Goal: Task Accomplishment & Management: Manage account settings

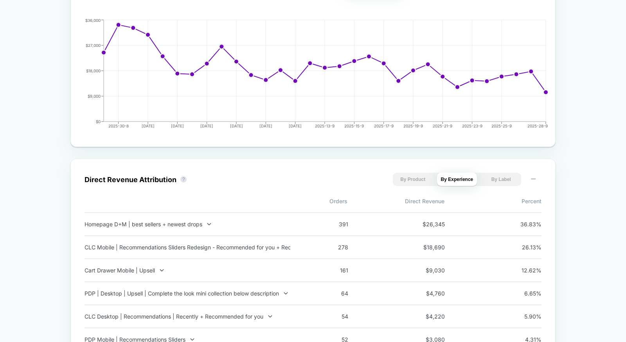
scroll to position [441, 0]
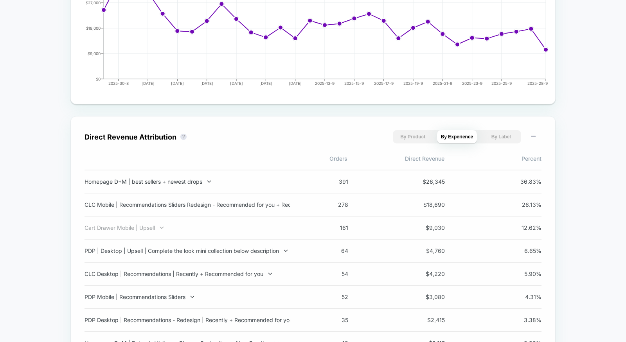
click at [234, 226] on div "Cart Drawer Mobile | Upsell" at bounding box center [187, 228] width 206 height 7
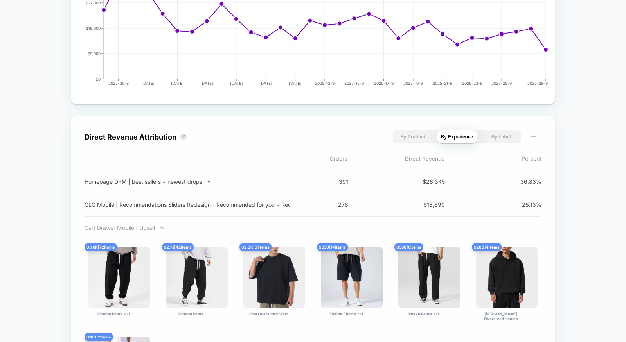
click at [142, 229] on div "Cart Drawer Mobile | Upsell" at bounding box center [187, 228] width 206 height 7
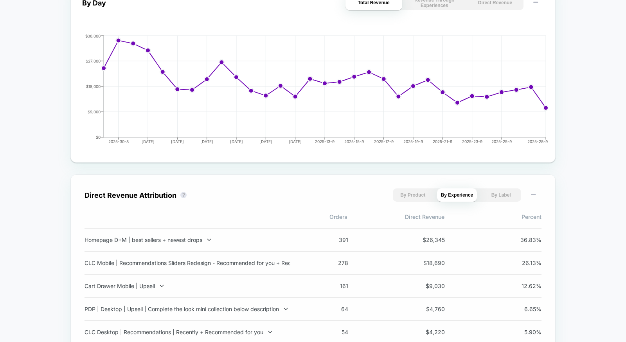
scroll to position [0, 0]
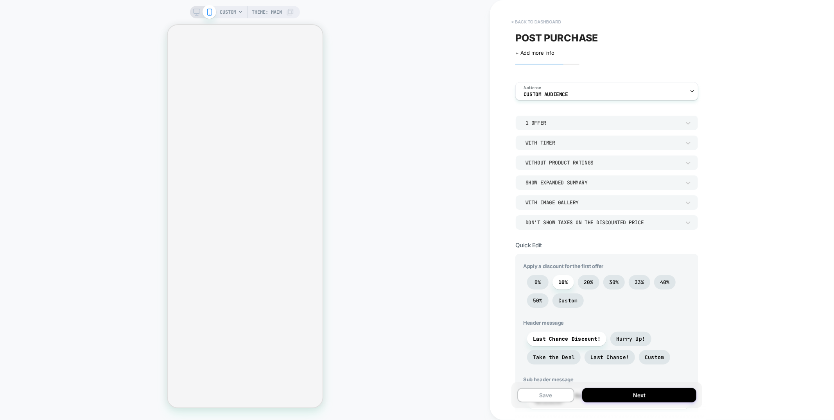
click at [546, 24] on button "< back to dashboard" at bounding box center [536, 22] width 57 height 13
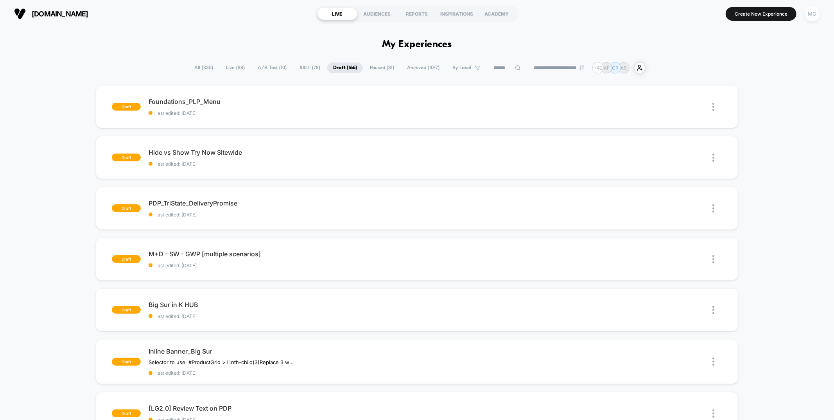
click at [817, 12] on div "MG" at bounding box center [812, 13] width 15 height 15
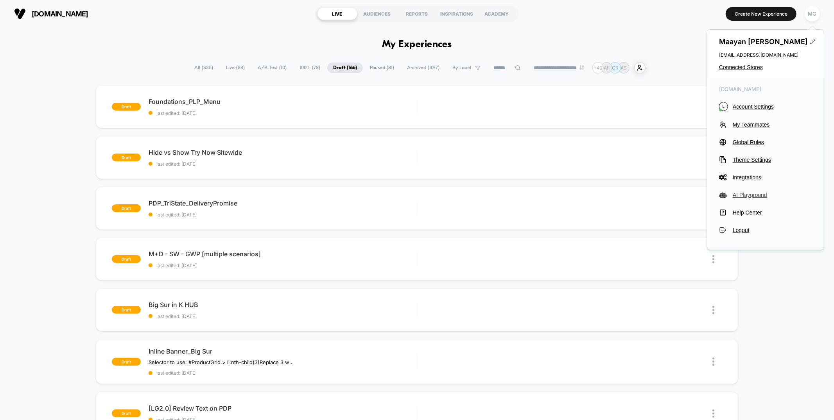
click at [763, 196] on span "AI Playground" at bounding box center [772, 195] width 79 height 6
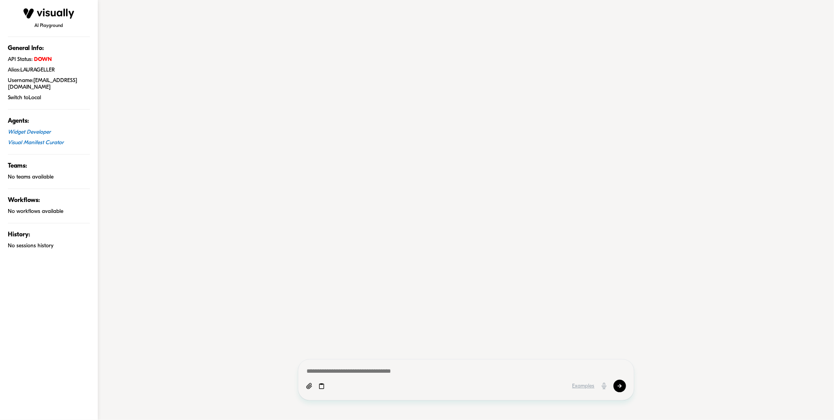
click at [39, 13] on img at bounding box center [48, 13] width 51 height 11
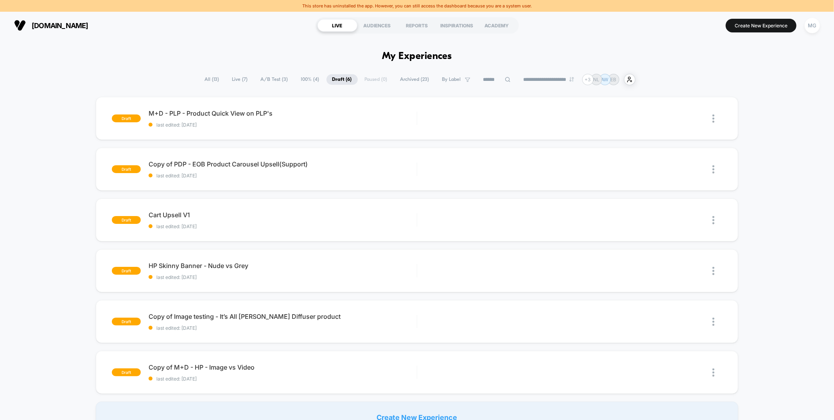
click at [413, 80] on span "Archived ( 23 )" at bounding box center [415, 79] width 41 height 11
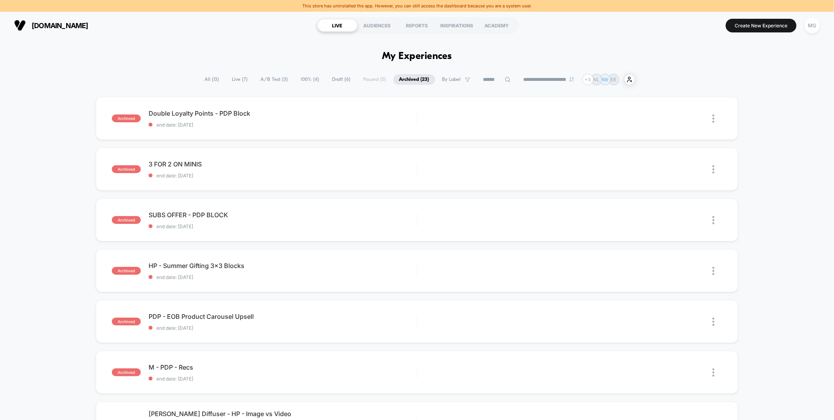
click at [280, 80] on span "A/B Test ( 3 )" at bounding box center [274, 79] width 39 height 11
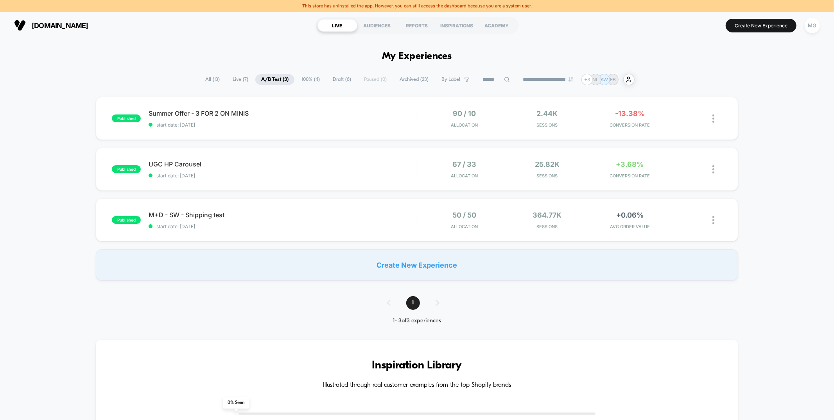
click at [397, 78] on span "Archived ( 23 )" at bounding box center [414, 79] width 41 height 11
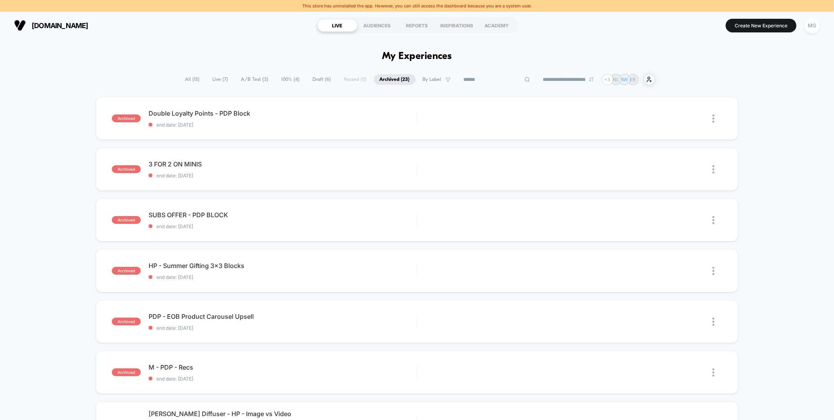
click at [477, 78] on input at bounding box center [497, 79] width 78 height 9
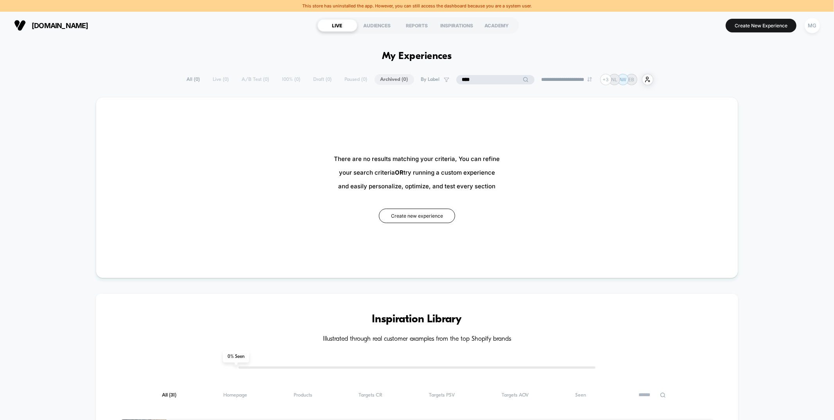
click at [478, 78] on input "****" at bounding box center [495, 79] width 78 height 9
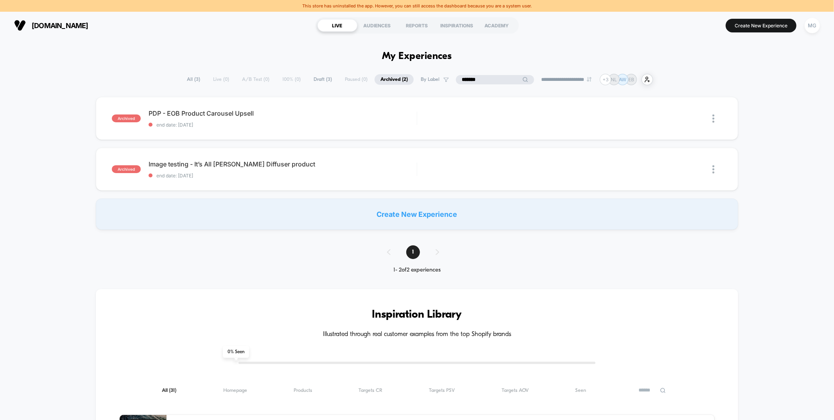
type input "*******"
click at [811, 22] on div "MG" at bounding box center [812, 25] width 15 height 15
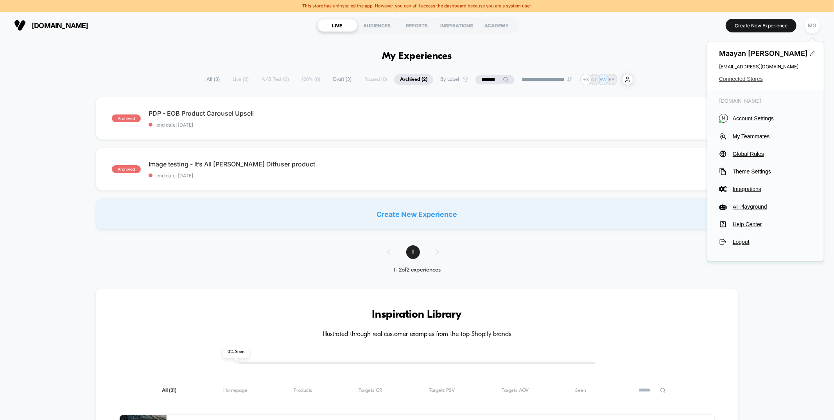
click at [752, 81] on span "Connected Stores" at bounding box center [765, 79] width 93 height 6
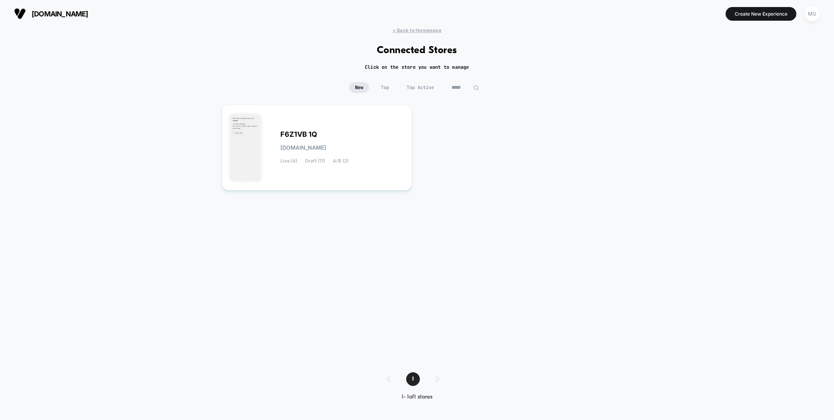
click at [469, 85] on input "*****" at bounding box center [465, 87] width 39 height 11
click at [469, 85] on input "*****" at bounding box center [465, 87] width 78 height 11
type input "********"
click at [285, 138] on div "GOODTHINGSINLIFE goodthingsinlife.myshopify.com Live (40) Draft (162) A/B (14)" at bounding box center [343, 148] width 124 height 32
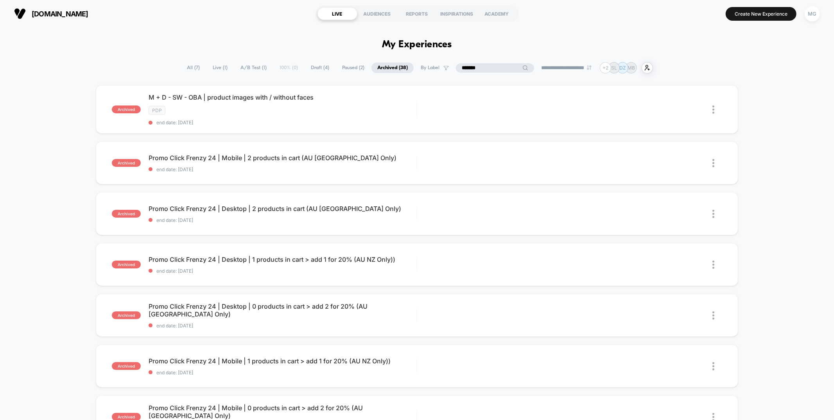
click at [494, 65] on input "*******" at bounding box center [495, 67] width 78 height 9
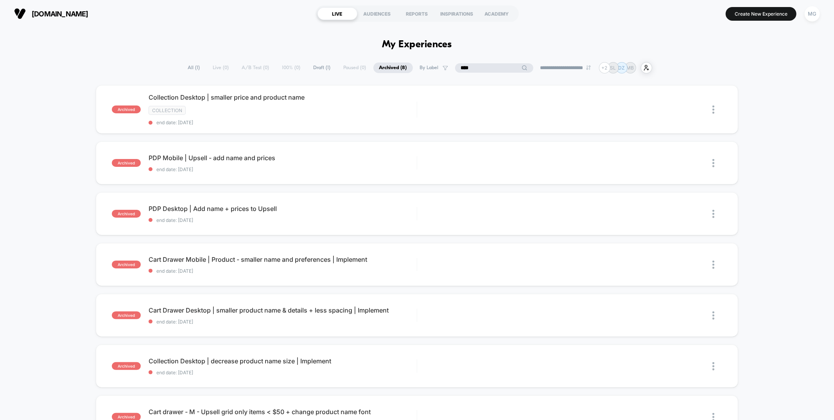
type input "****"
click at [185, 68] on span "All ( 1 )" at bounding box center [194, 68] width 24 height 11
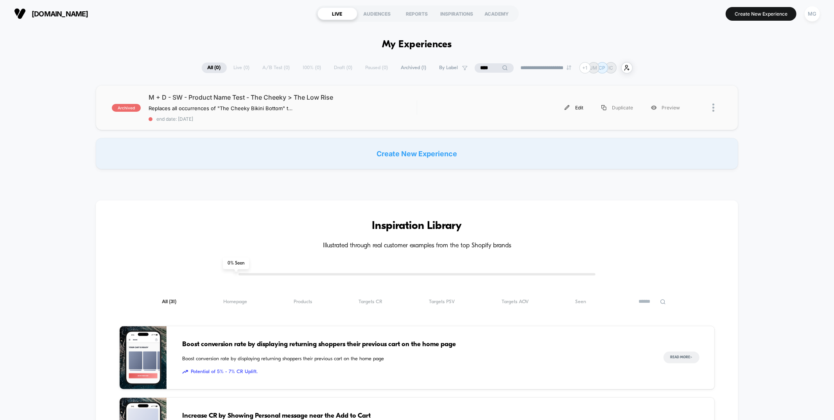
click at [572, 104] on div "Edit" at bounding box center [574, 108] width 37 height 18
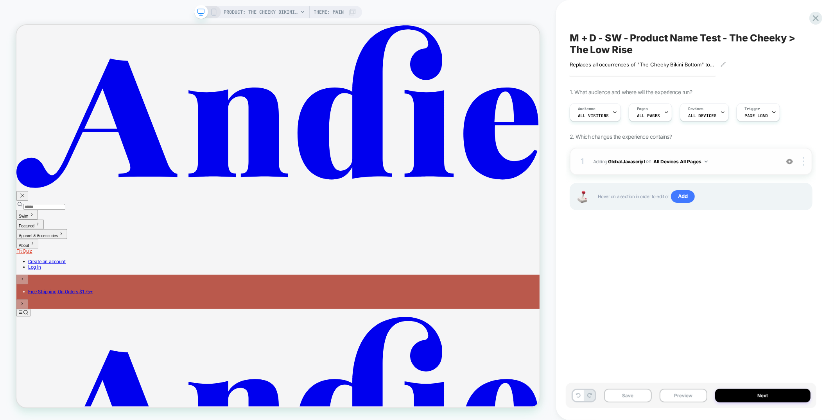
click at [722, 160] on span "Adding Global Javascript on All Devices All Pages" at bounding box center [684, 162] width 182 height 10
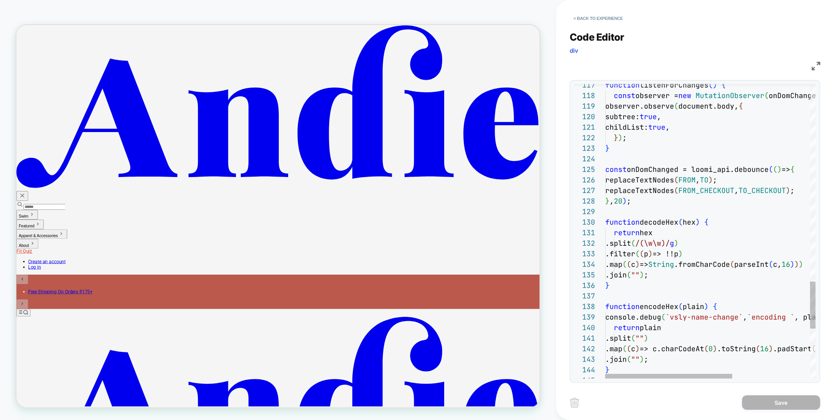
scroll to position [0, 51]
type textarea "**********"
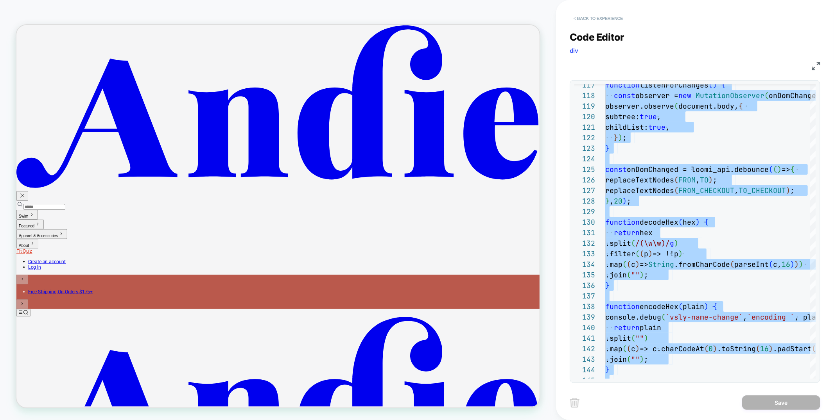
click at [613, 18] on button "< Back to experience" at bounding box center [598, 18] width 57 height 13
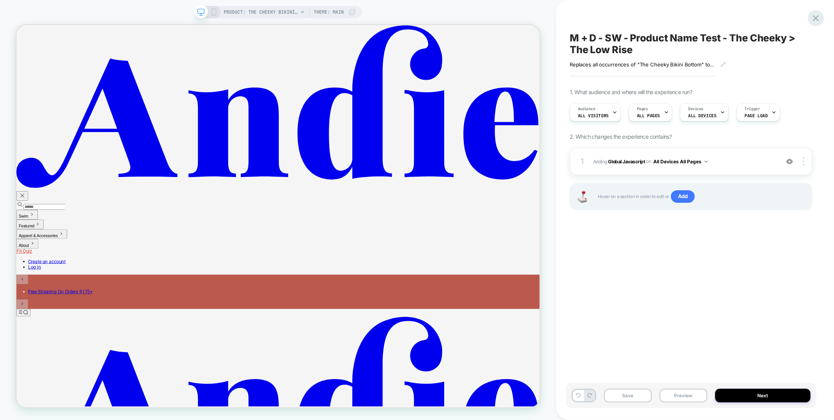
click at [814, 17] on icon at bounding box center [816, 18] width 11 height 11
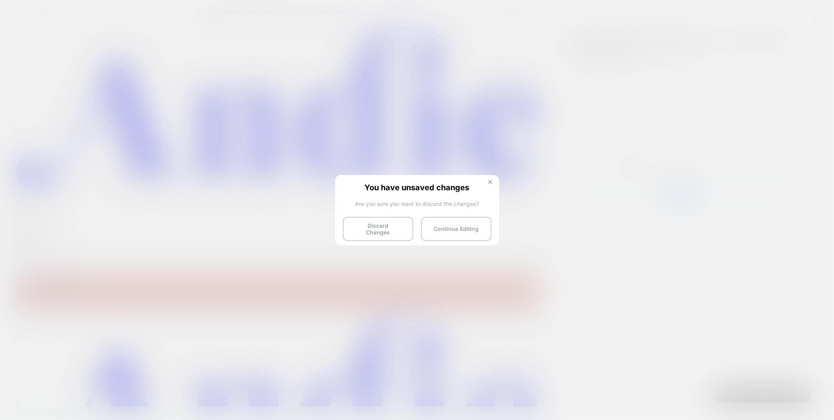
click at [494, 181] on button at bounding box center [490, 183] width 9 height 7
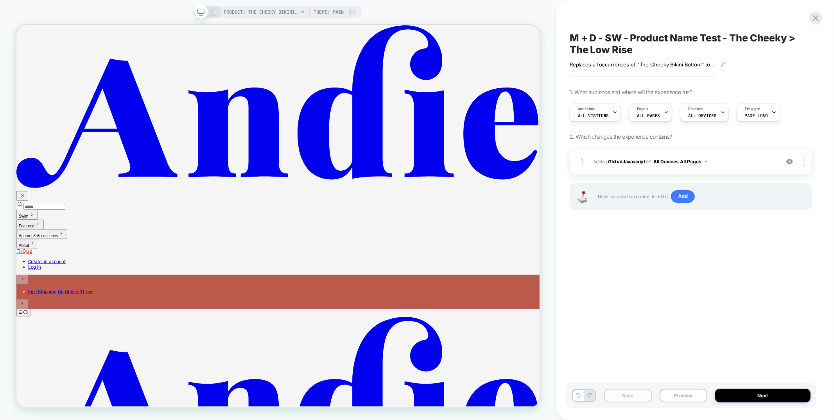
click at [642, 401] on button "Save" at bounding box center [628, 396] width 48 height 14
click at [819, 23] on div at bounding box center [816, 18] width 16 height 16
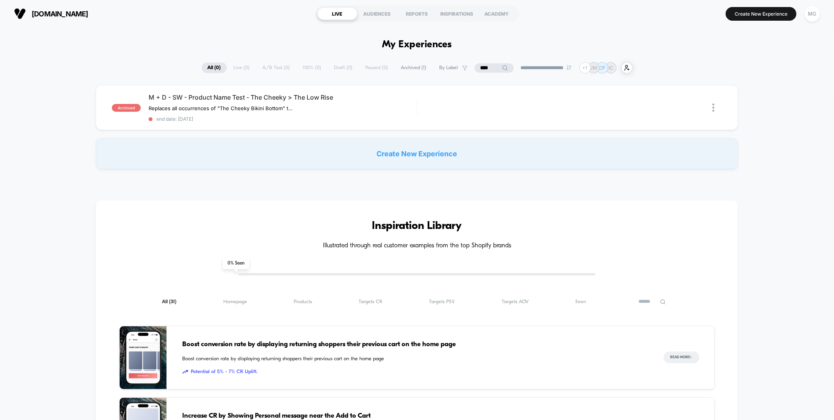
click at [488, 66] on input "****" at bounding box center [494, 67] width 39 height 9
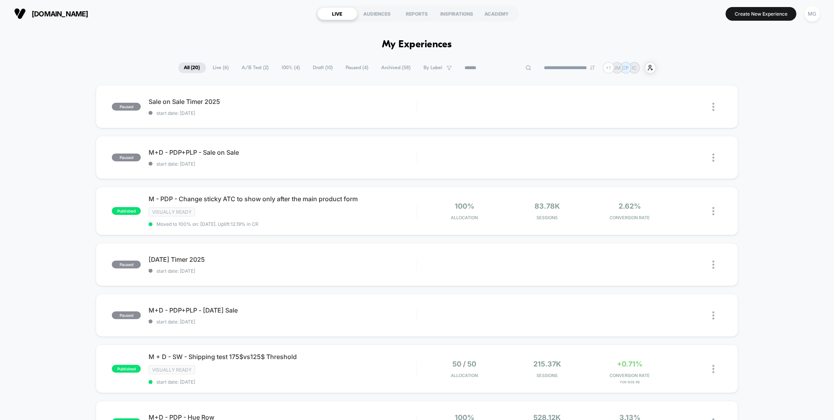
click at [391, 69] on span "Archived ( 58 )" at bounding box center [396, 68] width 41 height 11
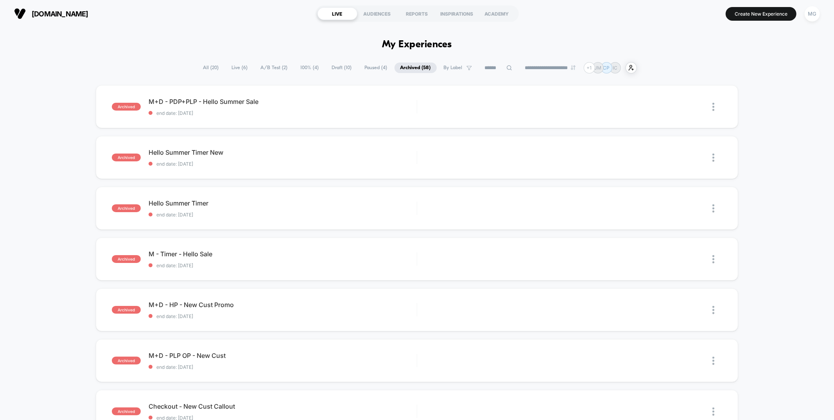
click at [483, 69] on input at bounding box center [498, 67] width 39 height 9
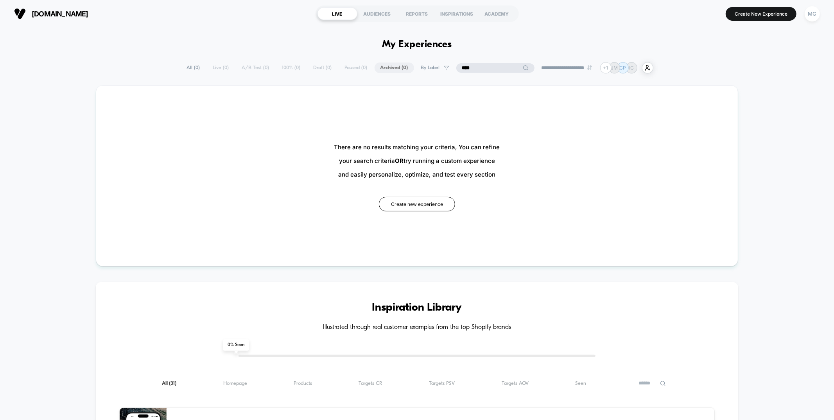
type input "****"
click at [485, 68] on input "****" at bounding box center [495, 67] width 78 height 9
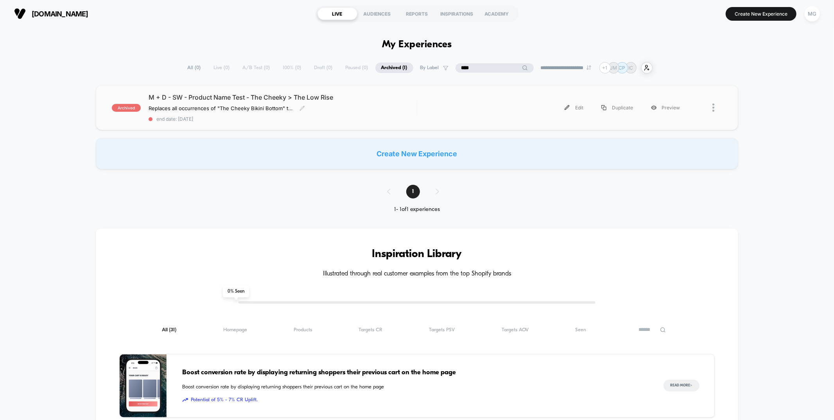
type input "****"
click at [368, 119] on span "end date: 11/20/2024" at bounding box center [283, 119] width 268 height 6
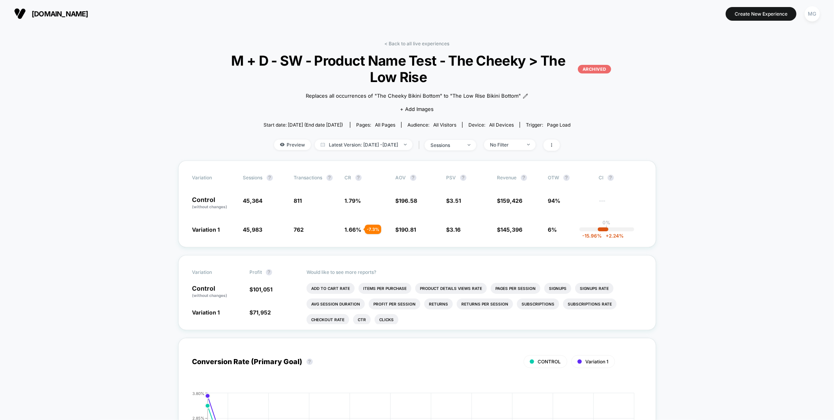
click at [366, 11] on section at bounding box center [417, 14] width 266 height 20
click at [413, 47] on div "< Back to all live experiences M + D - SW - Product Name Test - The Cheeky > Th…" at bounding box center [417, 101] width 432 height 120
click at [403, 42] on link "< Back to all live experiences" at bounding box center [416, 44] width 65 height 6
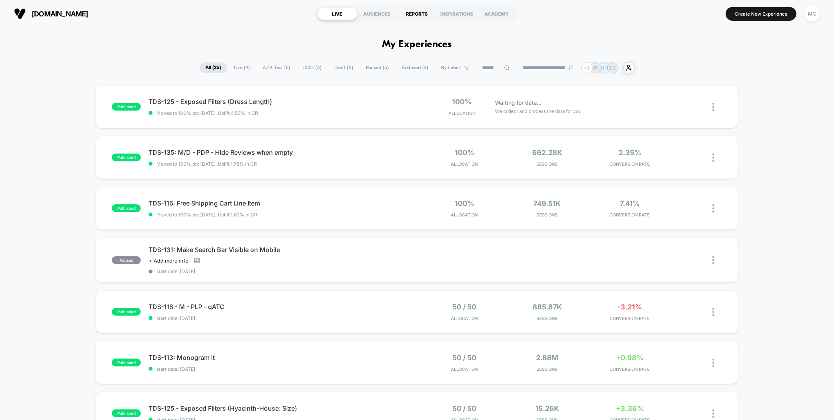
click at [426, 12] on div "REPORTS" at bounding box center [417, 13] width 40 height 13
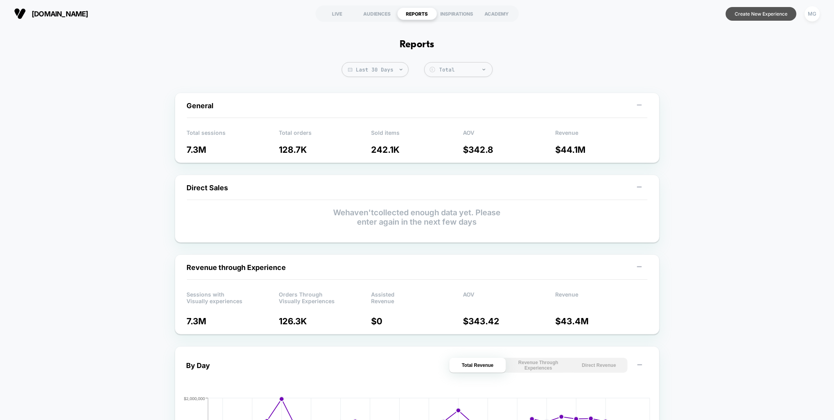
click at [778, 15] on button "Create New Experience" at bounding box center [761, 14] width 71 height 14
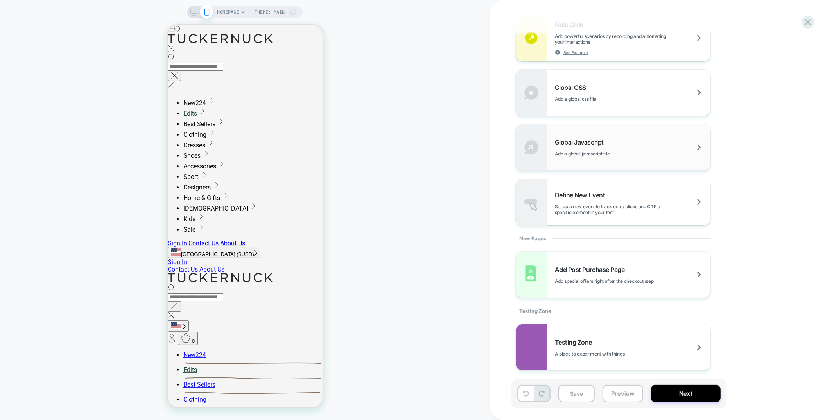
click at [627, 148] on div "Global Javascript Add a global javascript file" at bounding box center [633, 147] width 156 height 18
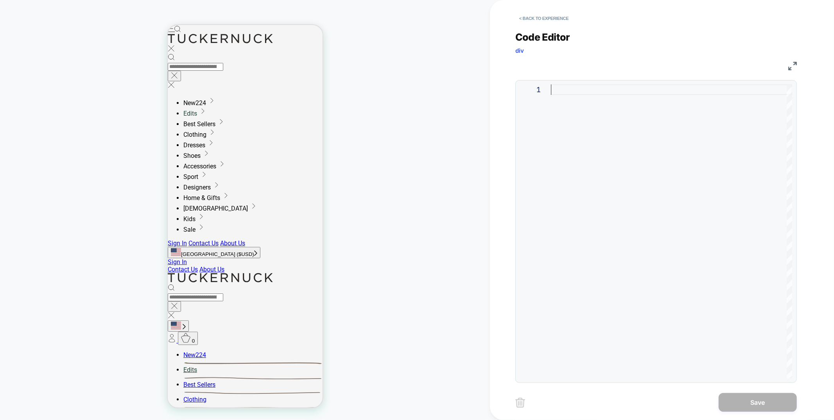
click at [619, 135] on div at bounding box center [671, 231] width 241 height 295
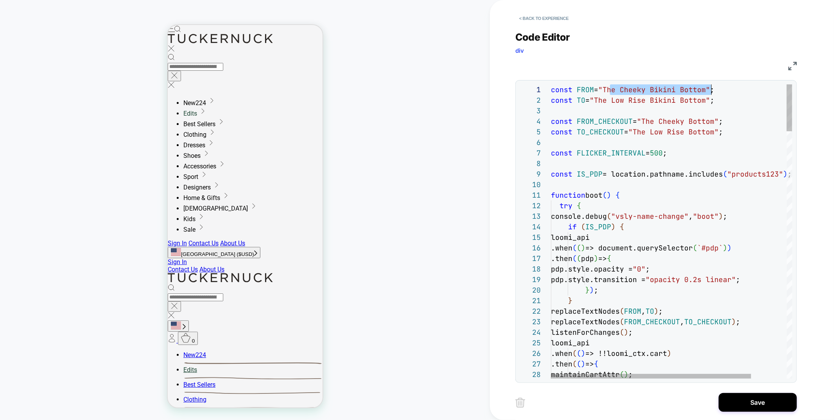
scroll to position [0, 160]
drag, startPoint x: 611, startPoint y: 91, endPoint x: 710, endPoint y: 92, distance: 99.0
drag, startPoint x: 649, startPoint y: 121, endPoint x: 721, endPoint y: 122, distance: 72.8
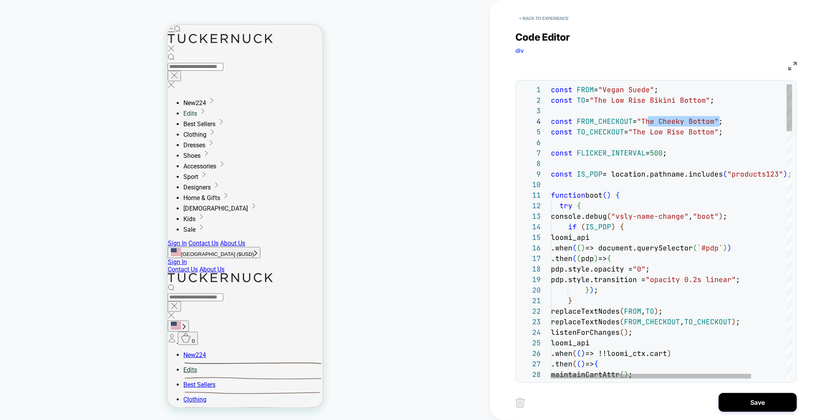
drag, startPoint x: 603, startPoint y: 100, endPoint x: 712, endPoint y: 101, distance: 109.1
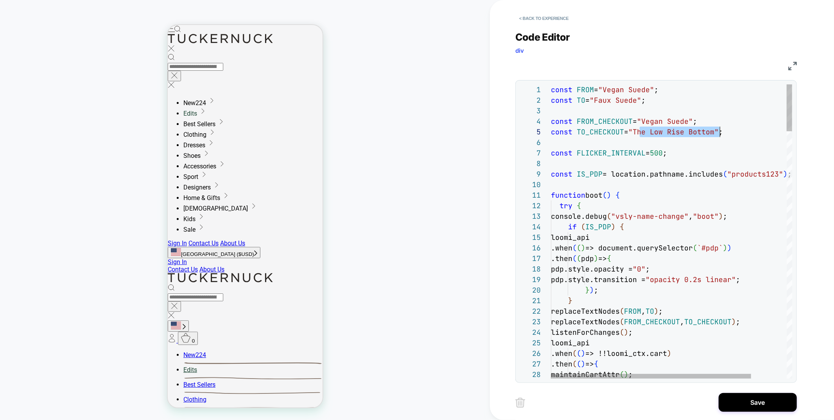
drag, startPoint x: 641, startPoint y: 133, endPoint x: 719, endPoint y: 132, distance: 77.8
type textarea "**********"
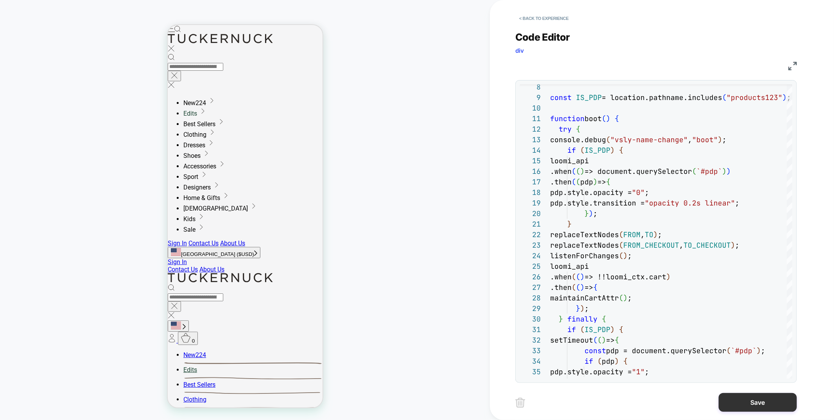
click at [770, 406] on button "Save" at bounding box center [758, 402] width 78 height 19
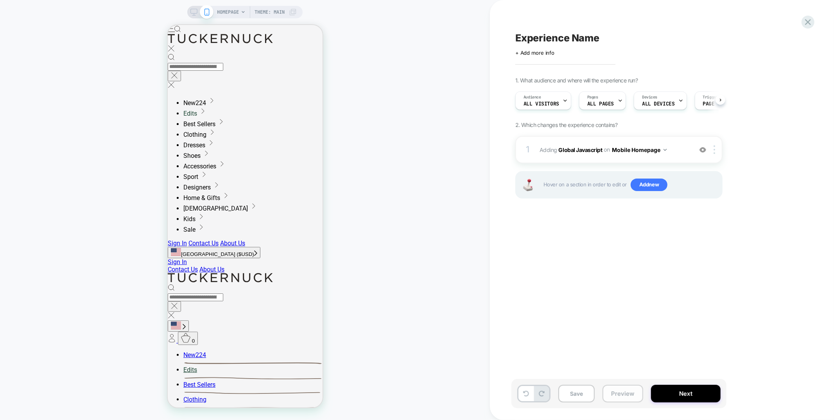
scroll to position [0, 0]
click at [626, 389] on button "Preview" at bounding box center [623, 394] width 41 height 18
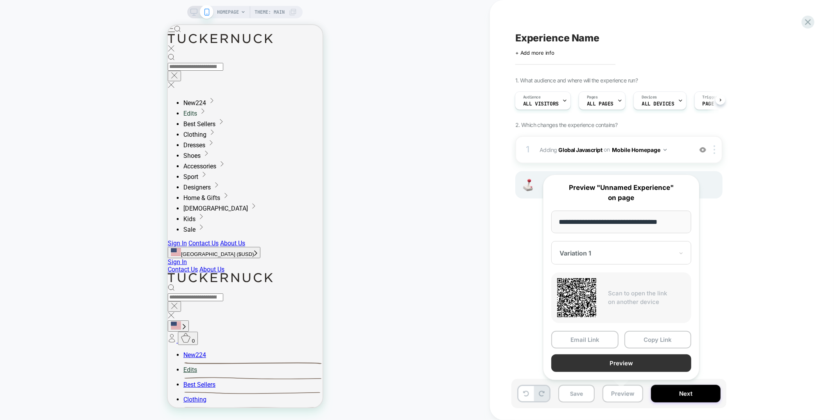
click at [627, 363] on button "Preview" at bounding box center [622, 364] width 140 height 18
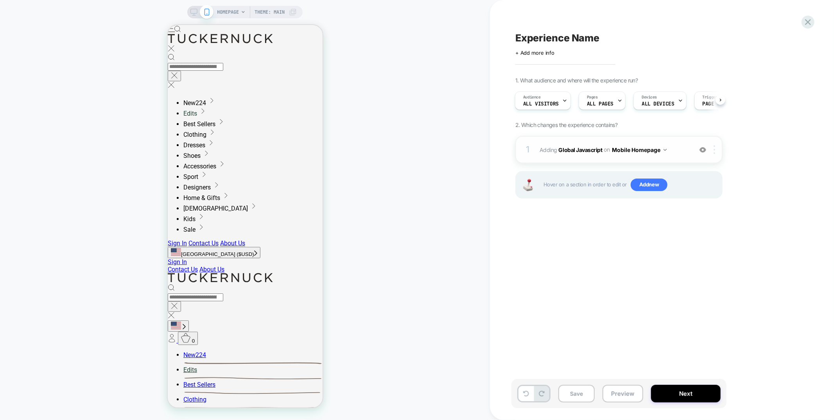
click at [713, 149] on div at bounding box center [716, 150] width 13 height 9
click at [699, 234] on div "Target All Devices" at bounding box center [716, 234] width 70 height 22
click at [644, 151] on button "All Devices Homepage" at bounding box center [645, 149] width 66 height 11
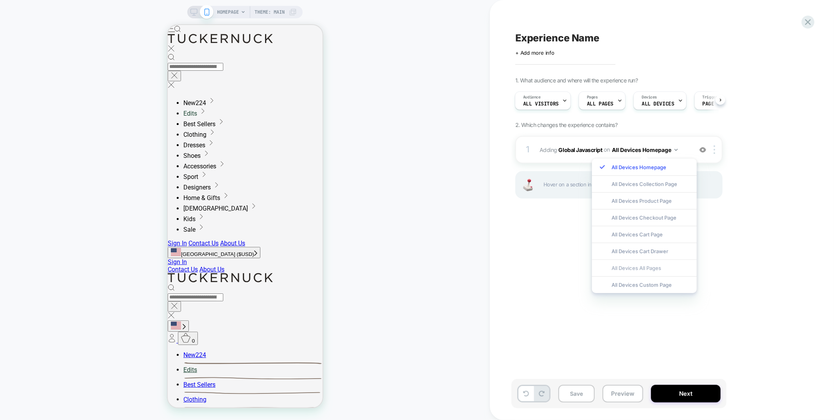
click at [634, 265] on div "All Devices All Pages" at bounding box center [644, 268] width 105 height 17
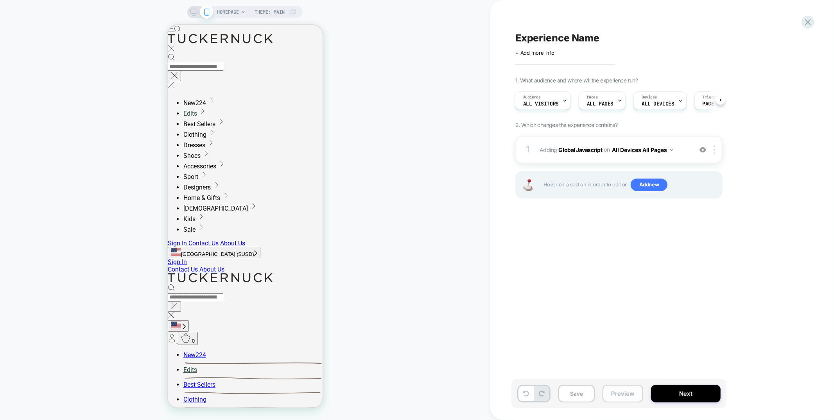
click at [614, 392] on button "Preview" at bounding box center [623, 394] width 41 height 18
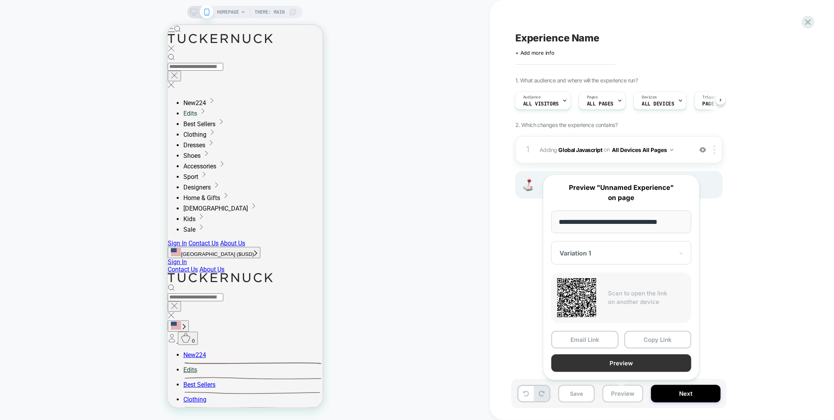
click at [619, 366] on button "Preview" at bounding box center [622, 364] width 140 height 18
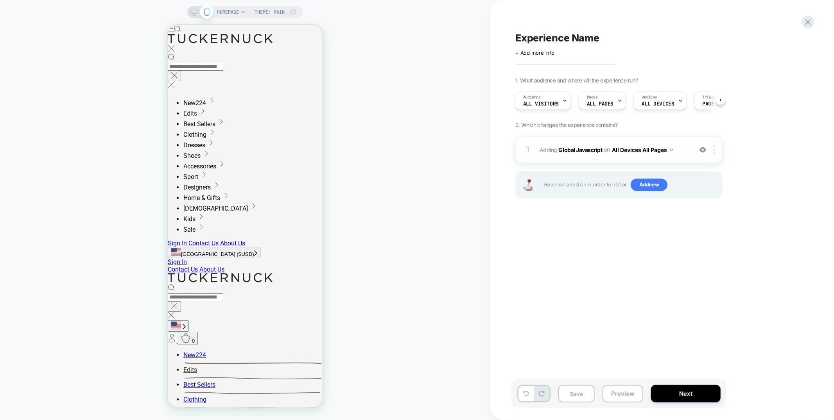
click at [596, 138] on div "1 Adding Global Javascript on All Devices All Pages Add Before Add After Target…" at bounding box center [619, 149] width 207 height 27
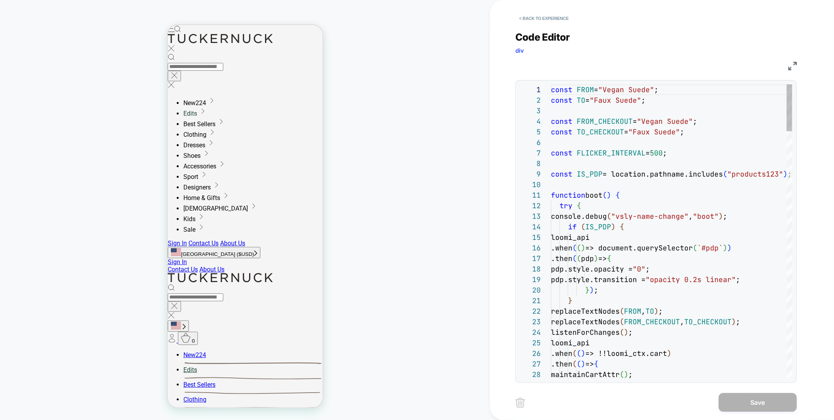
scroll to position [106, 0]
click at [559, 14] on button "< Back to experience" at bounding box center [544, 18] width 57 height 13
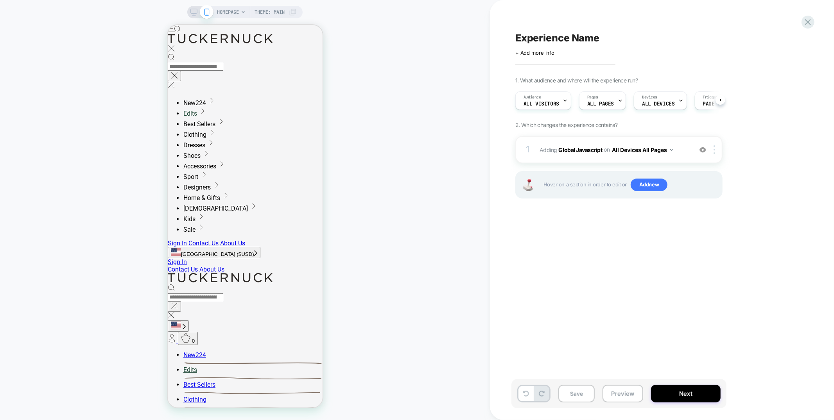
click at [554, 38] on span "Experience Name" at bounding box center [558, 38] width 84 height 12
type textarea "**********"
click at [775, 36] on icon at bounding box center [775, 38] width 10 height 10
click at [575, 391] on button "Save" at bounding box center [577, 394] width 36 height 18
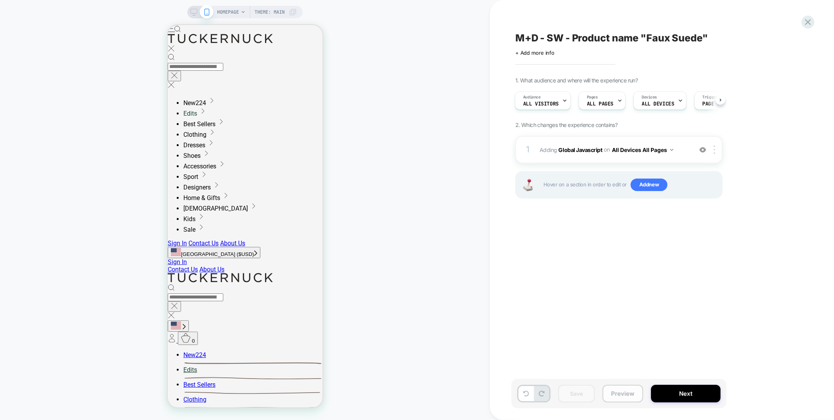
click at [624, 395] on button "Preview" at bounding box center [623, 394] width 41 height 18
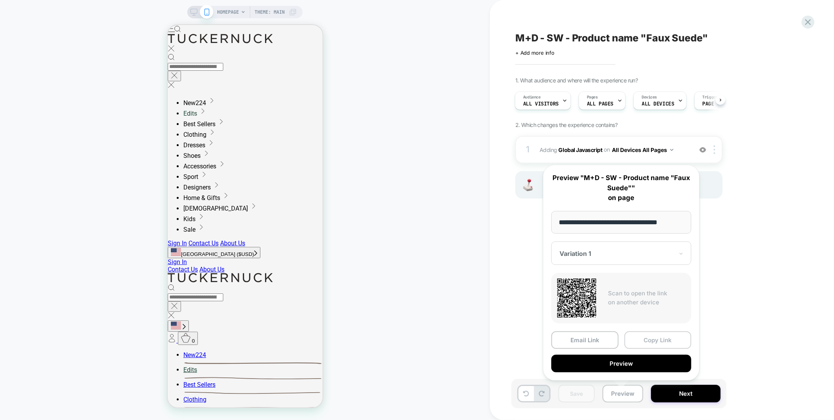
click at [671, 344] on button "Copy Link" at bounding box center [658, 341] width 67 height 18
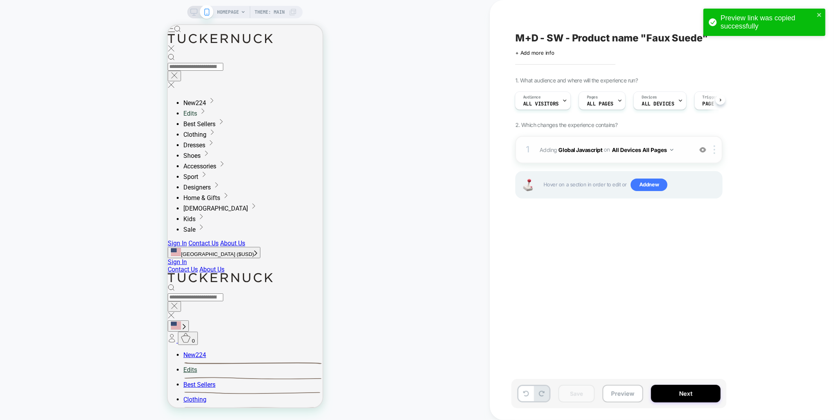
click at [613, 142] on div "1 Adding Global Javascript on All Devices All Pages Add Before Add After Target…" at bounding box center [619, 149] width 207 height 27
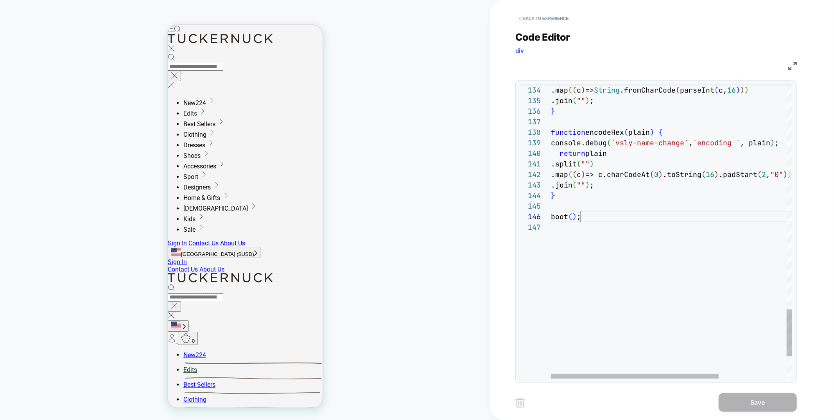
scroll to position [53, 29]
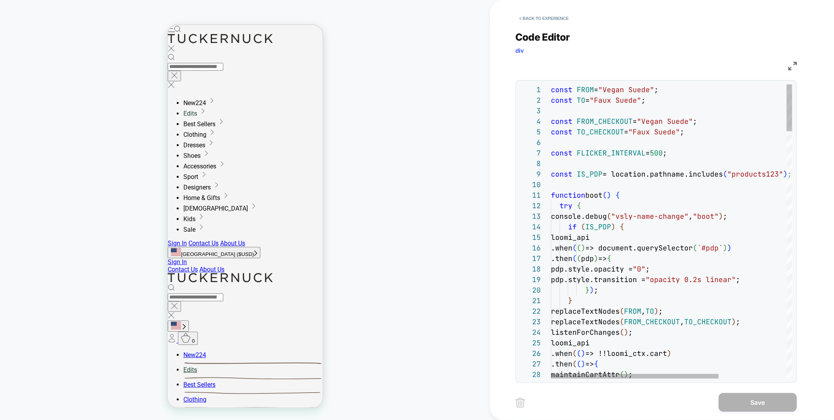
type textarea "**********"
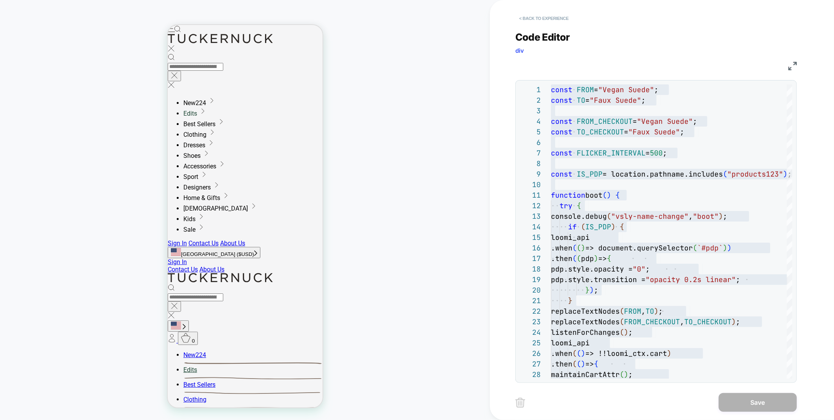
click at [562, 17] on button "< Back to experience" at bounding box center [544, 18] width 57 height 13
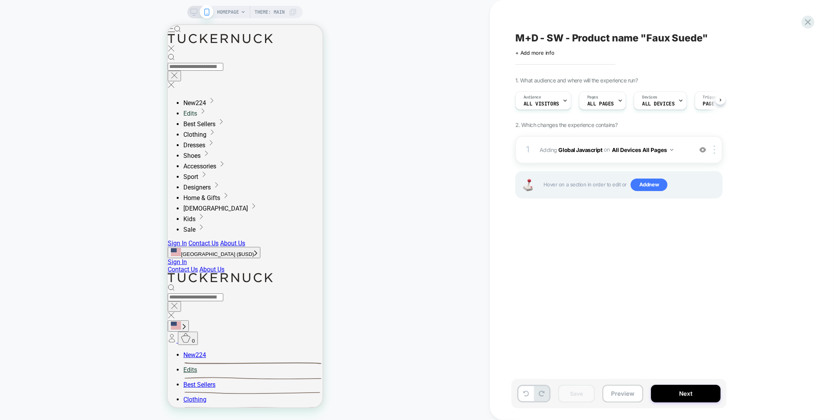
scroll to position [0, 0]
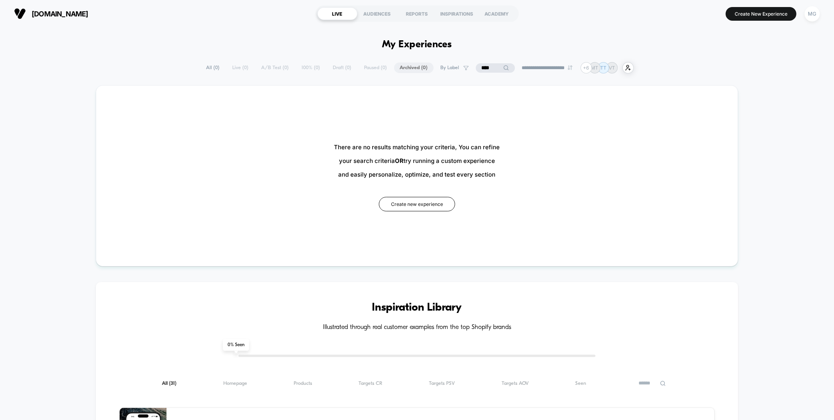
click at [485, 68] on input "****" at bounding box center [495, 67] width 39 height 9
click at [485, 68] on input "****" at bounding box center [495, 67] width 78 height 9
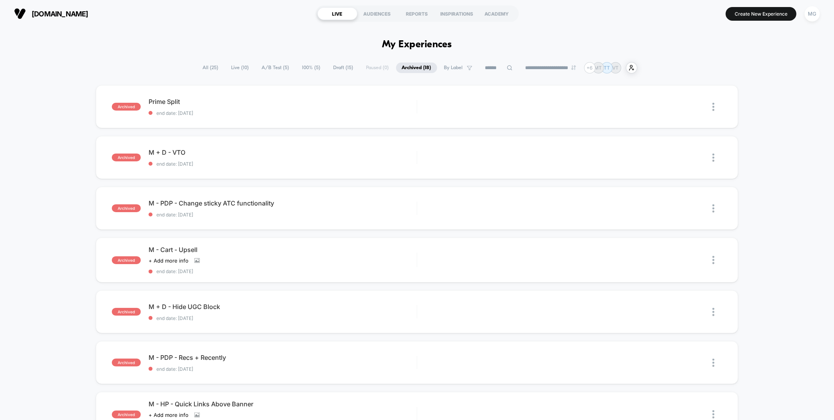
click at [256, 67] on span "A/B Test ( 5 )" at bounding box center [275, 68] width 39 height 11
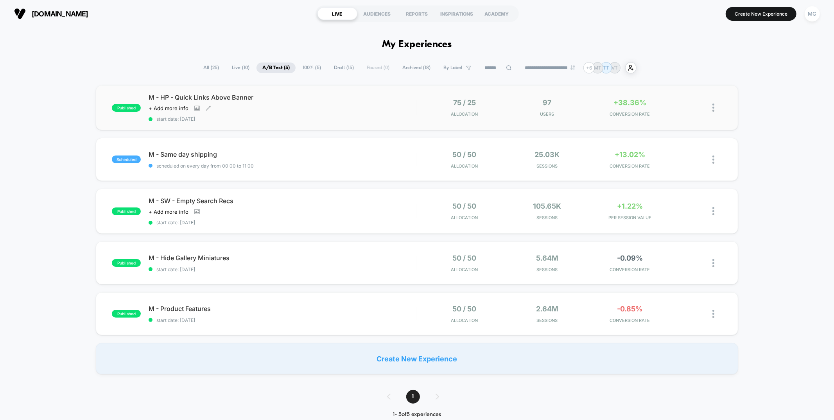
click at [329, 111] on div "M - HP - Quick Links Above Banner Click to view images Click to edit experience…" at bounding box center [283, 107] width 268 height 29
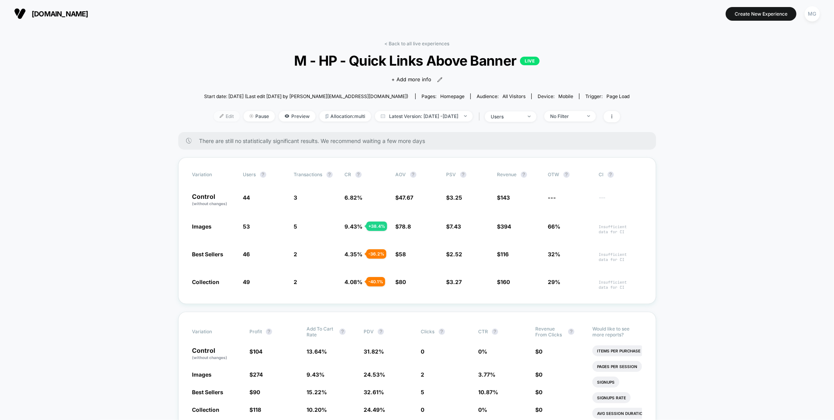
click at [217, 119] on span "Edit" at bounding box center [227, 116] width 26 height 11
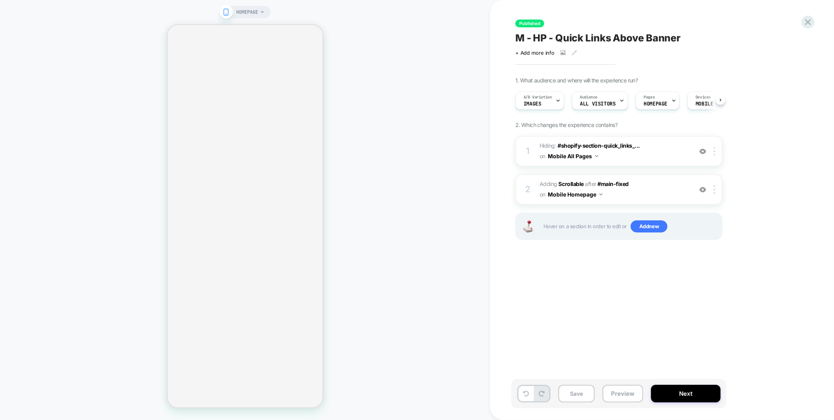
scroll to position [0, 0]
click at [666, 194] on span "#_loomi_addon_1743462401626_dup1757361449 Adding Scrollable AFTER #main-fixed #…" at bounding box center [614, 189] width 149 height 21
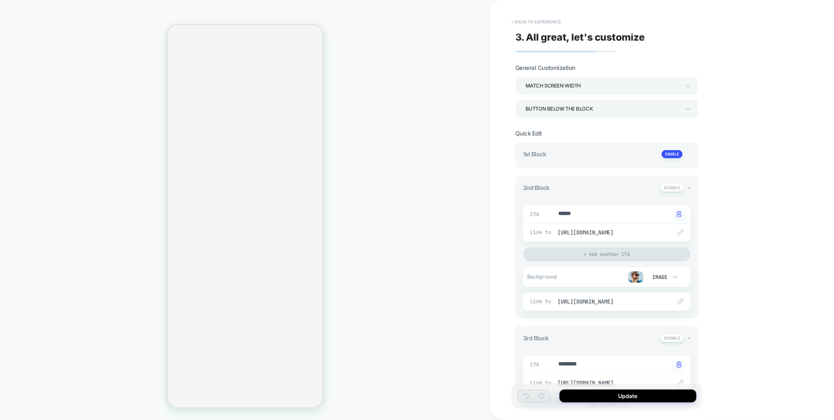
click at [550, 19] on button "< Back to experience" at bounding box center [536, 22] width 57 height 13
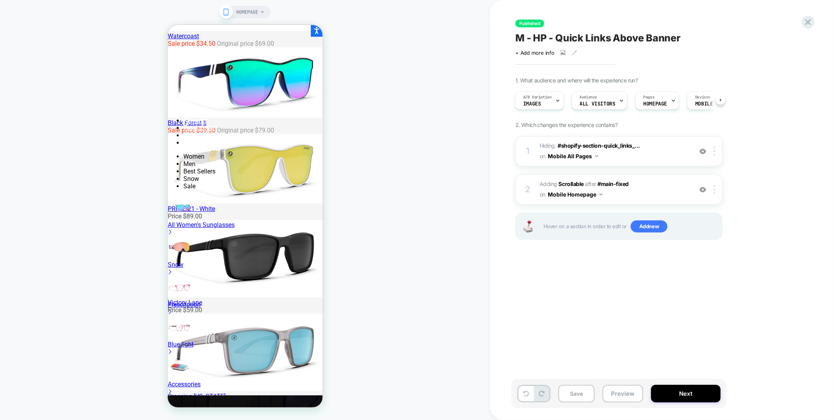
scroll to position [0, 0]
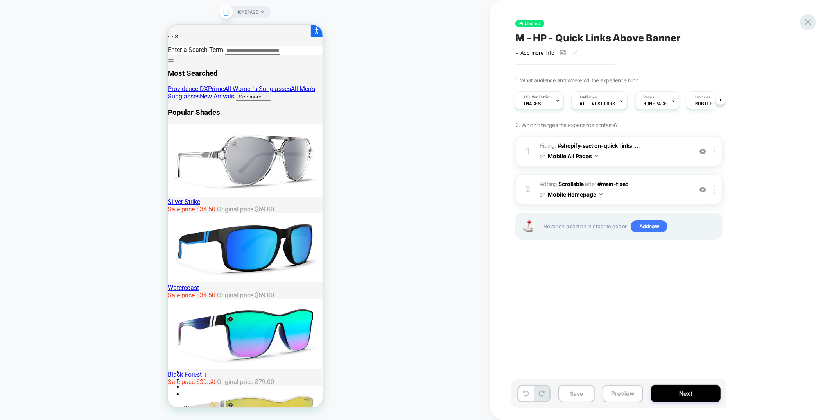
click at [810, 17] on icon at bounding box center [808, 22] width 11 height 11
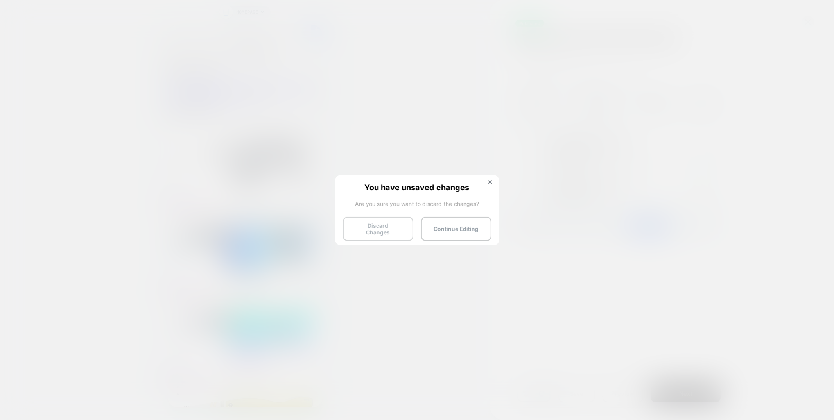
click at [372, 231] on button "Discard Changes" at bounding box center [378, 229] width 70 height 24
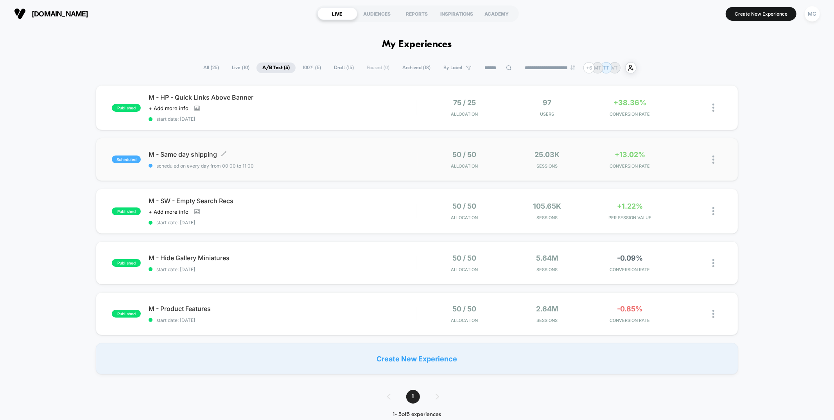
click at [346, 158] on div "M - Same day shipping Click to edit experience details Click to edit experience…" at bounding box center [283, 160] width 268 height 18
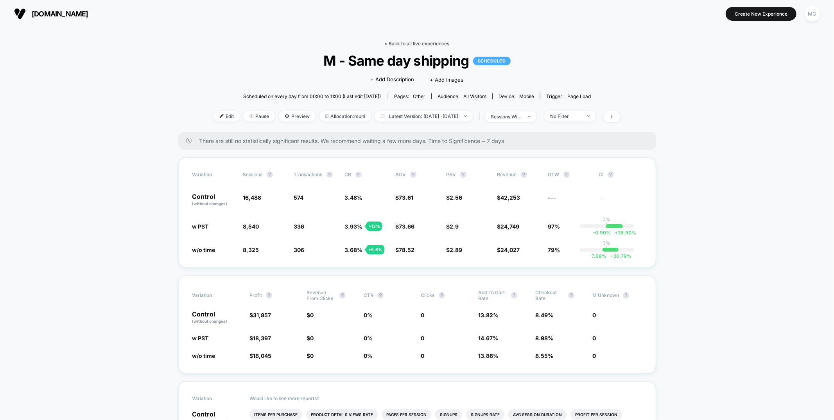
click at [409, 43] on link "< Back to all live experiences" at bounding box center [417, 44] width 65 height 6
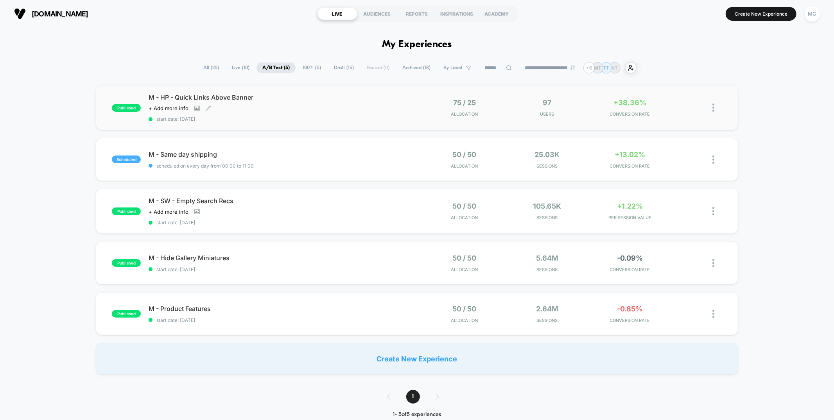
click at [361, 111] on div "M - HP - Quick Links Above Banner Click to view images Click to edit experience…" at bounding box center [283, 107] width 268 height 29
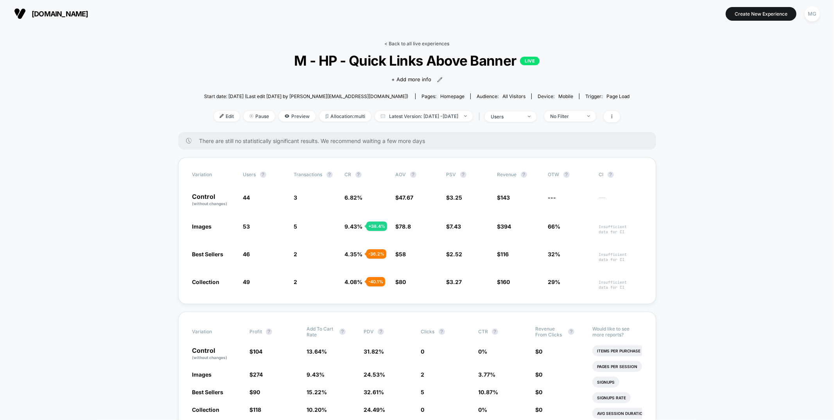
click at [421, 42] on link "< Back to all live experiences" at bounding box center [417, 44] width 65 height 6
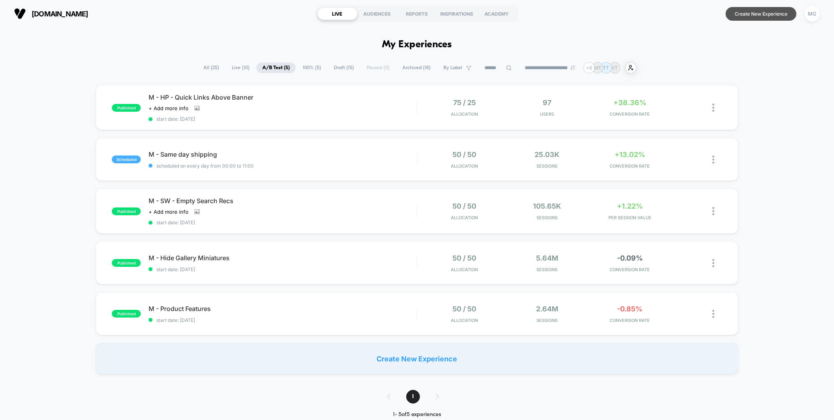
click at [772, 18] on button "Create New Experience" at bounding box center [761, 14] width 71 height 14
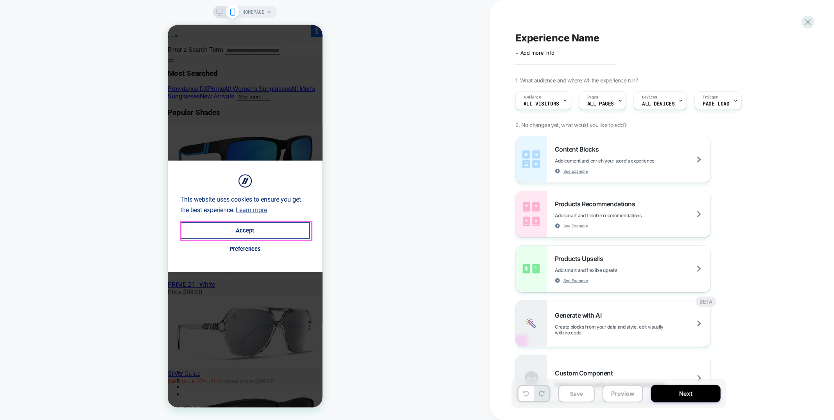
click at [300, 232] on button "Accept" at bounding box center [245, 230] width 130 height 17
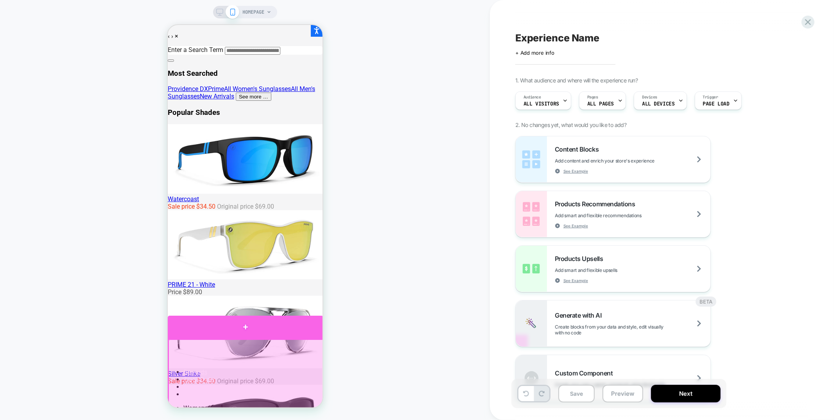
click at [236, 329] on div at bounding box center [245, 327] width 156 height 23
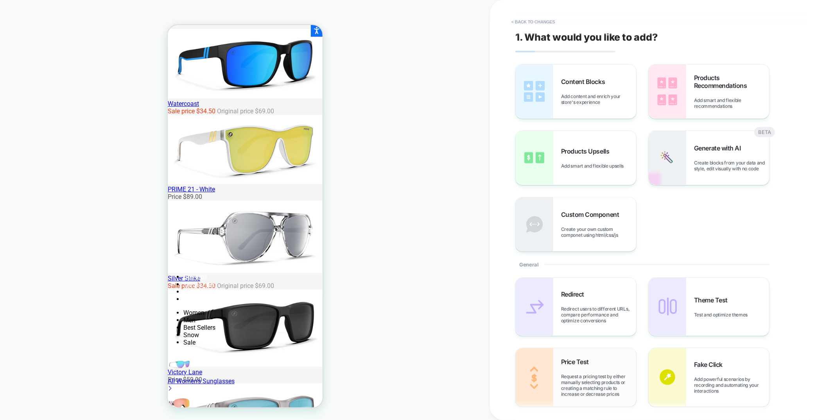
scroll to position [137, 0]
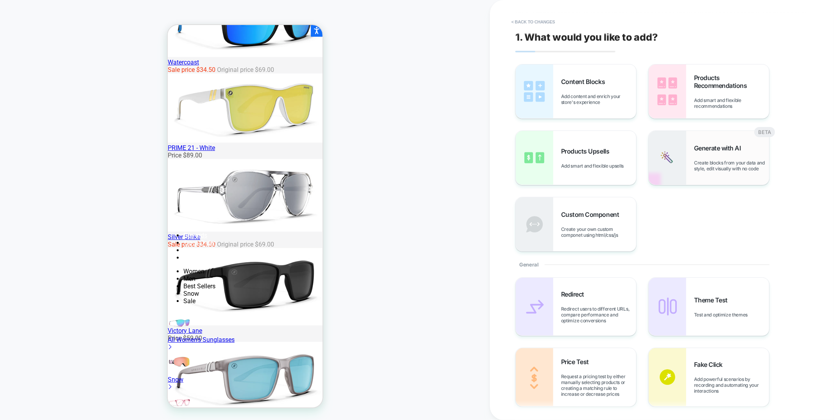
click at [710, 165] on span "Create blocks from your data and style, edit visually with no code" at bounding box center [731, 166] width 75 height 12
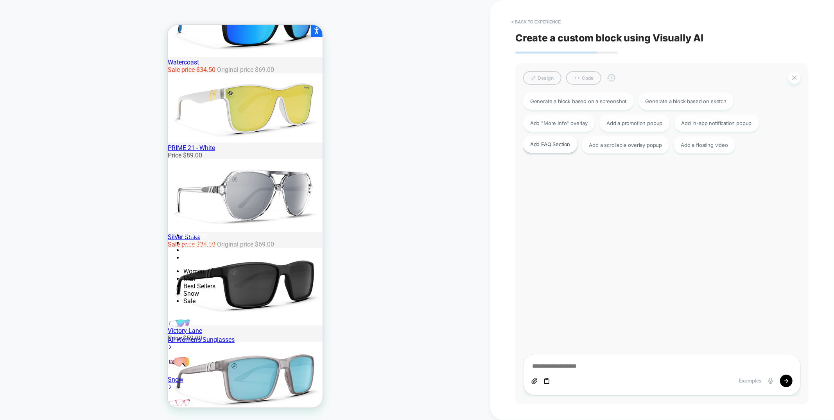
click at [562, 146] on div "Add FAQ Section" at bounding box center [550, 144] width 54 height 17
type textarea "*"
type textarea "**********"
type textarea "*"
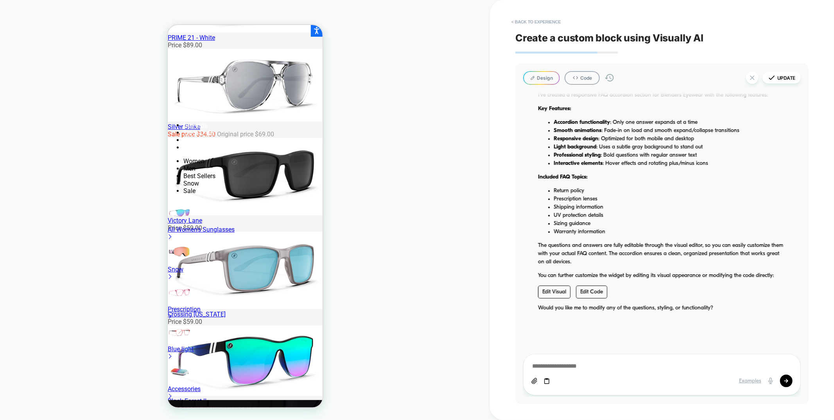
scroll to position [255, 0]
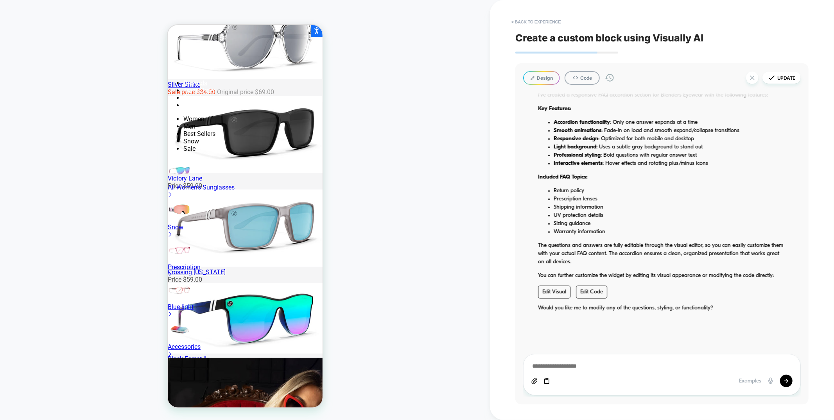
scroll to position [300, 0]
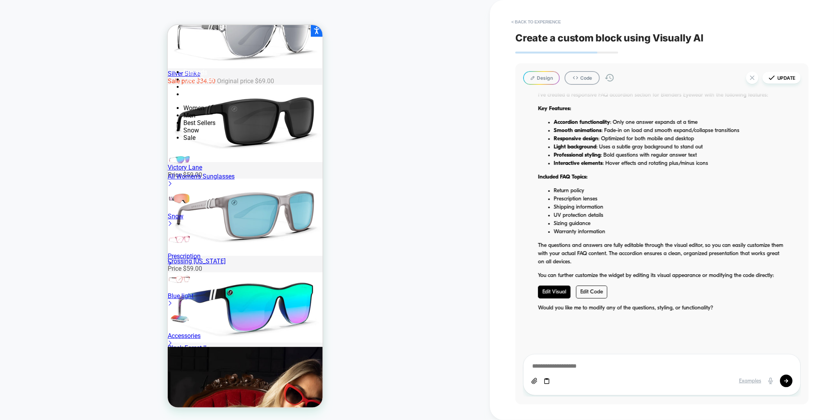
click at [557, 292] on link "Edit Visual" at bounding box center [554, 292] width 32 height 13
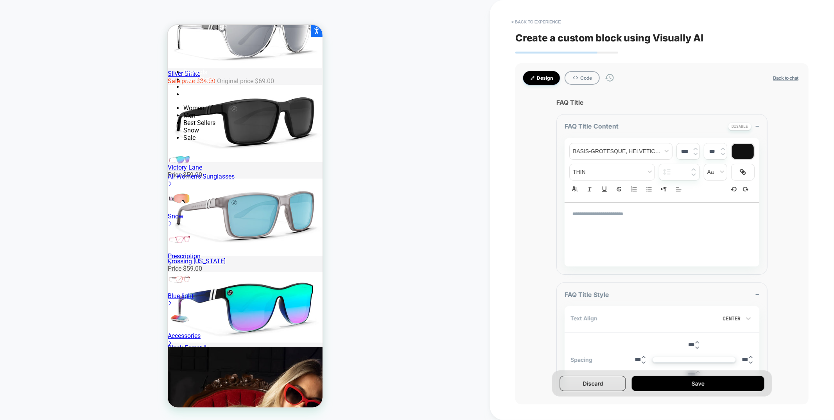
type textarea "*"
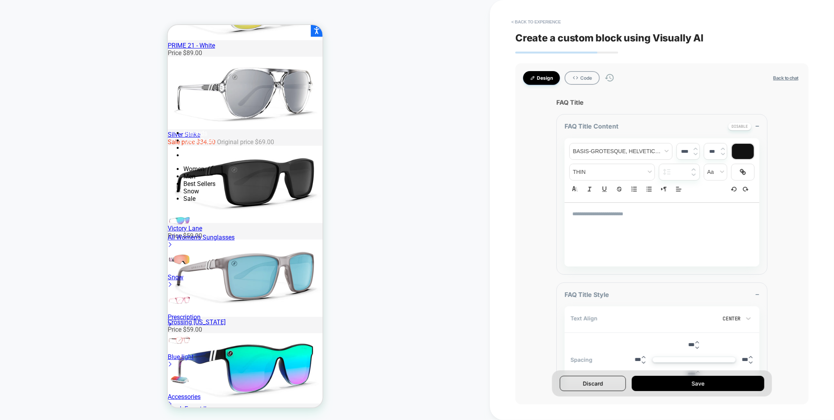
click at [597, 212] on p "**********" at bounding box center [659, 214] width 173 height 7
type input "****"
click at [597, 212] on p "**********" at bounding box center [659, 214] width 173 height 7
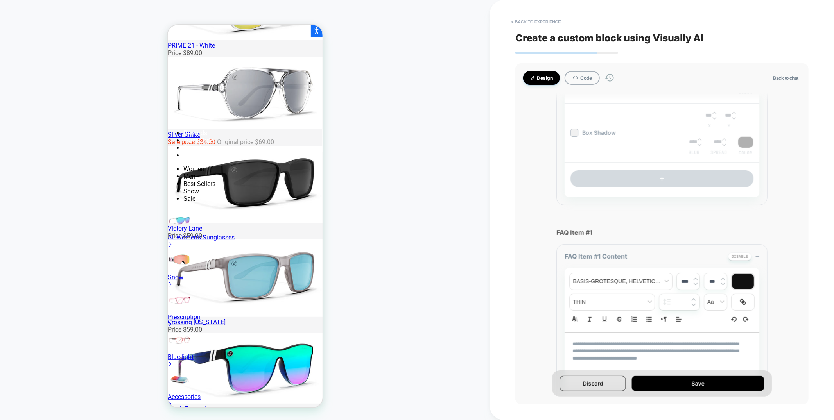
scroll to position [0, 0]
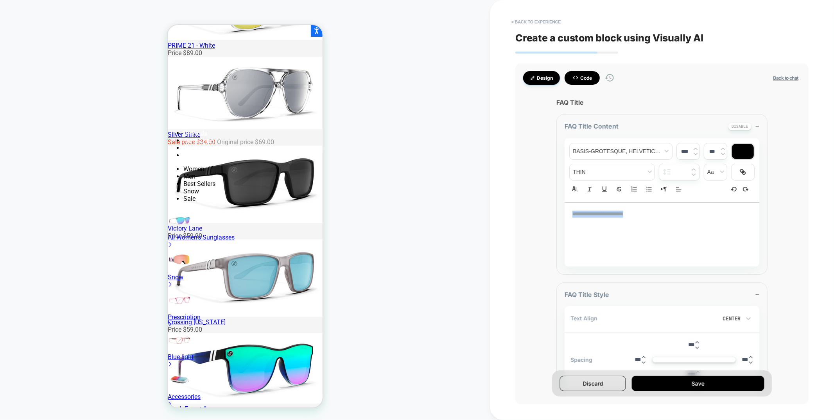
click at [587, 76] on button "Code" at bounding box center [582, 78] width 35 height 14
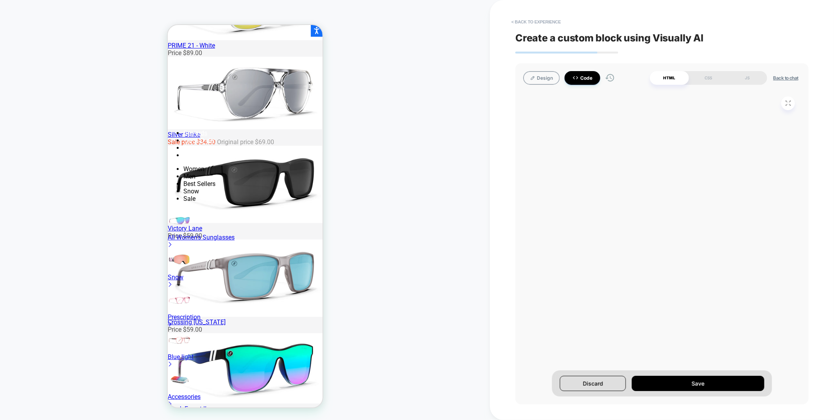
type textarea "*"
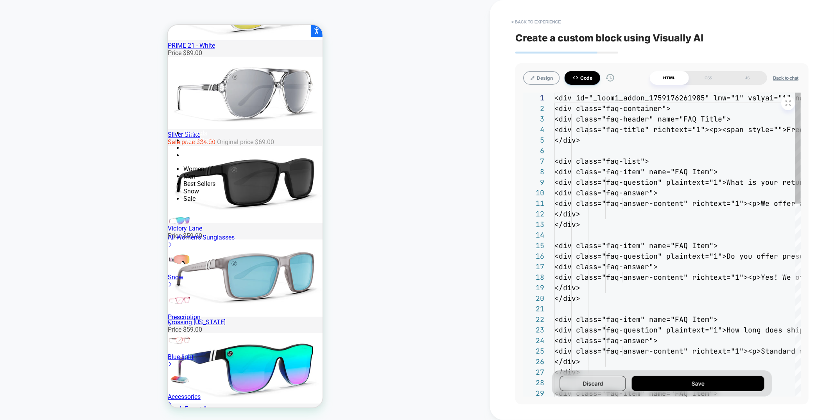
scroll to position [95, 0]
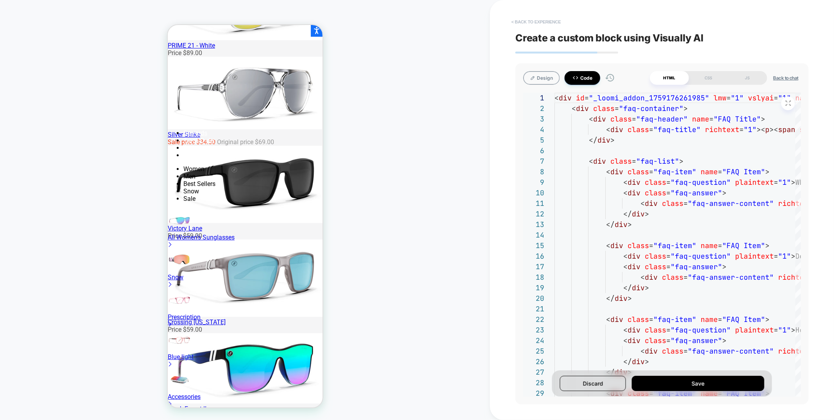
click at [546, 22] on button "< Back to experience" at bounding box center [536, 22] width 57 height 13
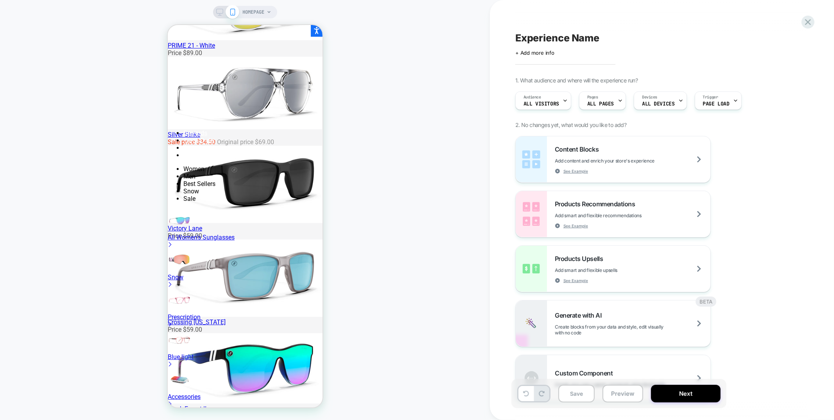
click at [801, 27] on div "Experience Name Click to edit experience details + Add more info 1. What audien…" at bounding box center [658, 210] width 293 height 405
click at [817, 17] on div "Experience Name Click to edit experience details + Add more info 1. What audien…" at bounding box center [662, 210] width 344 height 420
click at [810, 20] on icon at bounding box center [808, 22] width 6 height 6
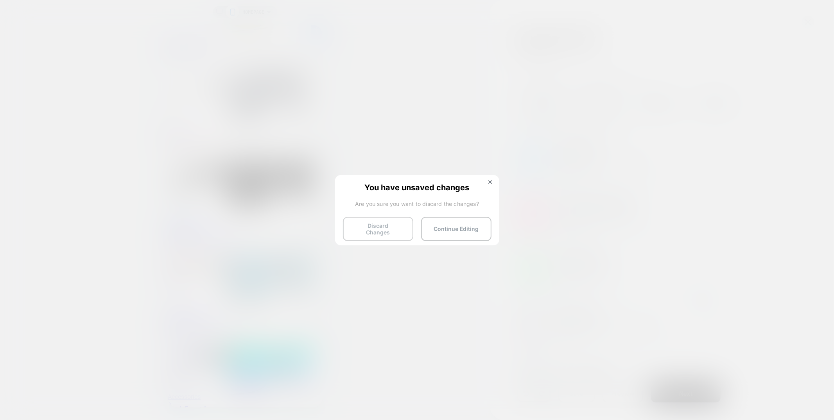
click at [363, 228] on button "Discard Changes" at bounding box center [378, 229] width 70 height 24
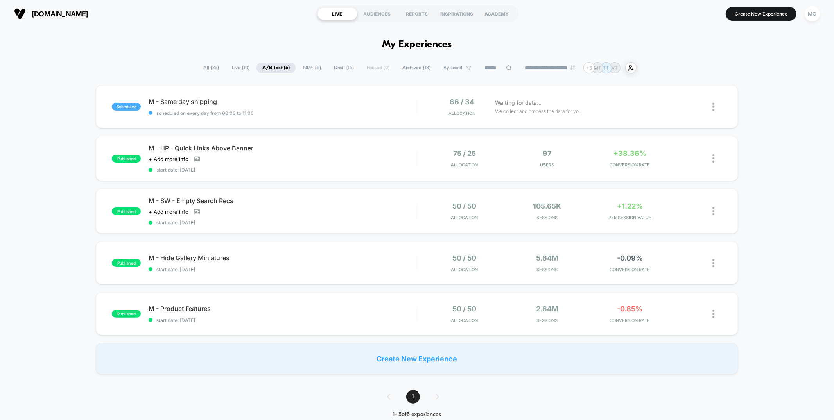
click at [310, 67] on span "100% ( 5 )" at bounding box center [312, 68] width 30 height 11
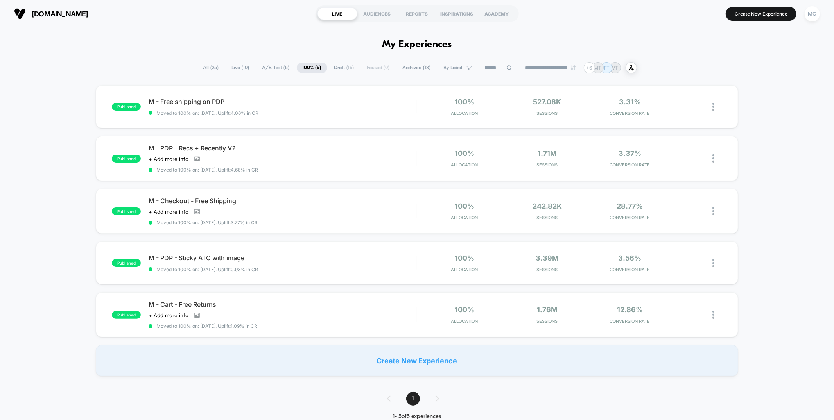
click at [275, 69] on span "A/B Test ( 5 )" at bounding box center [276, 68] width 39 height 11
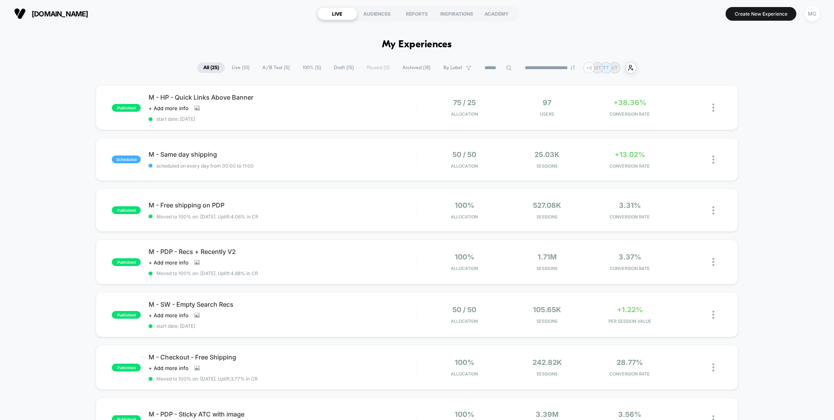
click at [282, 131] on div "published M - HP - Quick Links Above Banner Click to view images Click to edit …" at bounding box center [417, 410] width 834 height 651
click at [755, 16] on button "Create New Experience" at bounding box center [761, 14] width 71 height 14
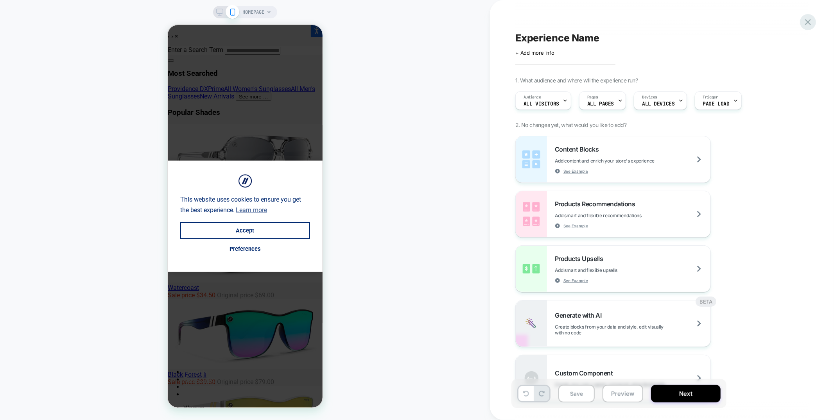
click at [809, 19] on icon at bounding box center [808, 22] width 11 height 11
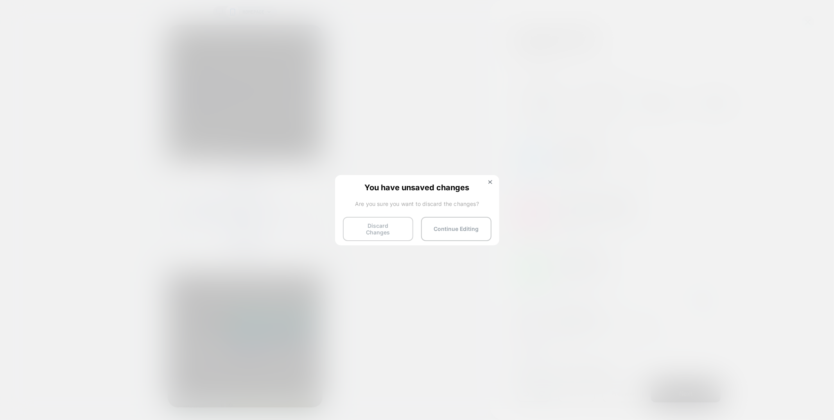
click at [380, 228] on button "Discard Changes" at bounding box center [378, 229] width 70 height 24
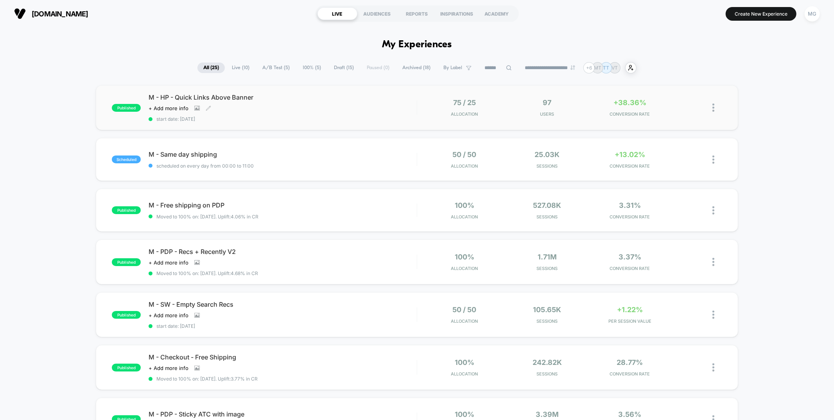
click at [340, 116] on span "start date: [DATE]" at bounding box center [283, 119] width 268 height 6
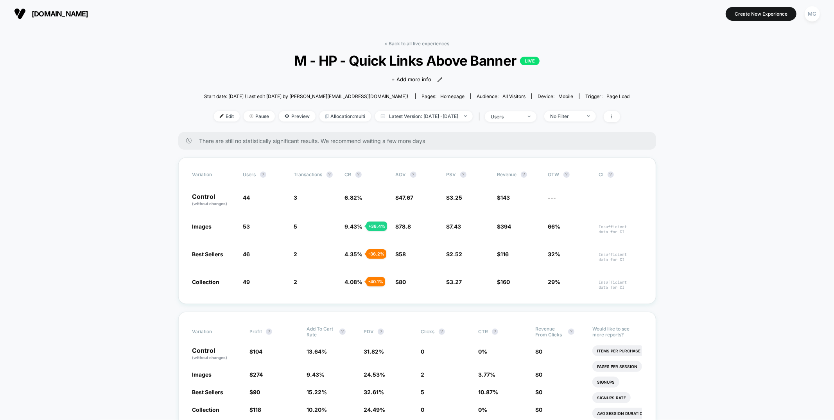
click at [410, 45] on link "< Back to all live experiences" at bounding box center [417, 44] width 65 height 6
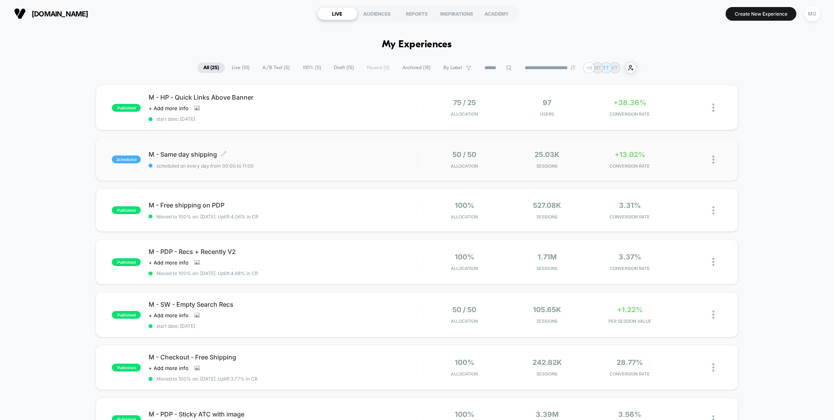
click at [357, 156] on span "M - Same day shipping Click to edit experience details" at bounding box center [283, 155] width 268 height 8
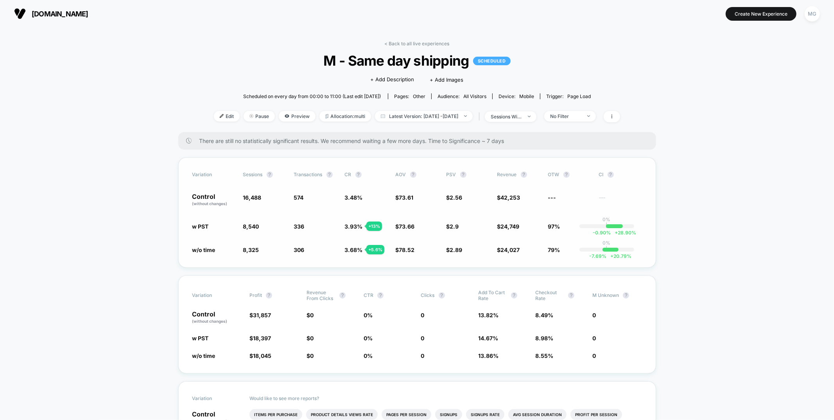
scroll to position [28, 0]
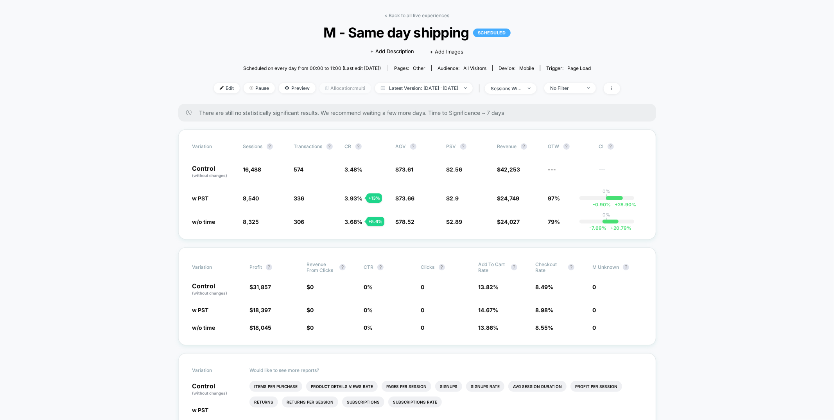
click at [320, 90] on span "Allocation: multi" at bounding box center [346, 88] width 52 height 11
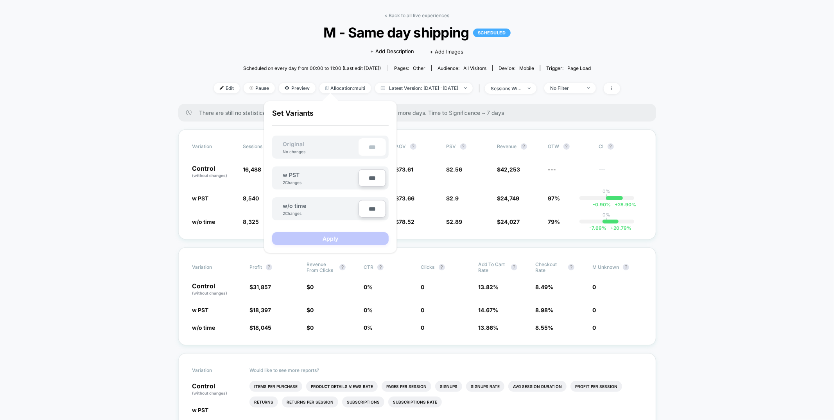
click at [369, 180] on input "***" at bounding box center [372, 178] width 27 height 18
type input "***"
type input "**"
type input "***"
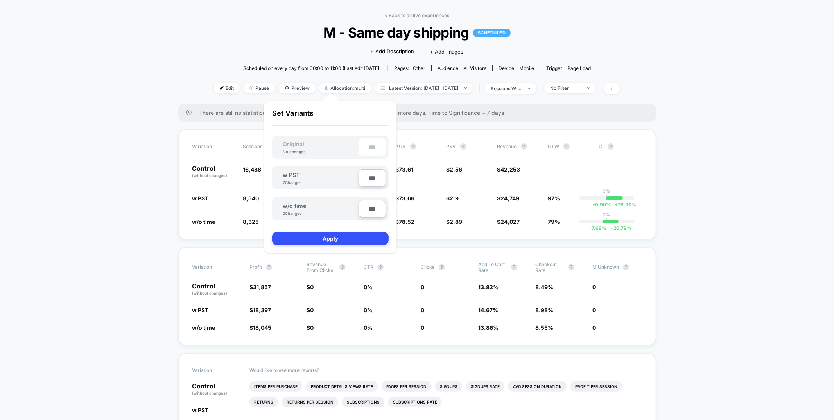
click at [367, 209] on input "***" at bounding box center [372, 209] width 27 height 18
type input "***"
type input "**"
type input "***"
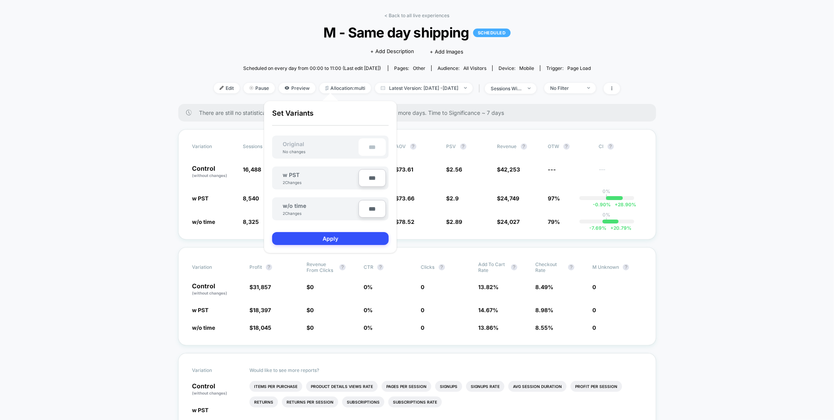
click at [345, 243] on div "Are you sure you want to change the allocation? A new test version will be crea…" at bounding box center [330, 177] width 133 height 153
click at [346, 236] on button "Apply" at bounding box center [330, 238] width 117 height 13
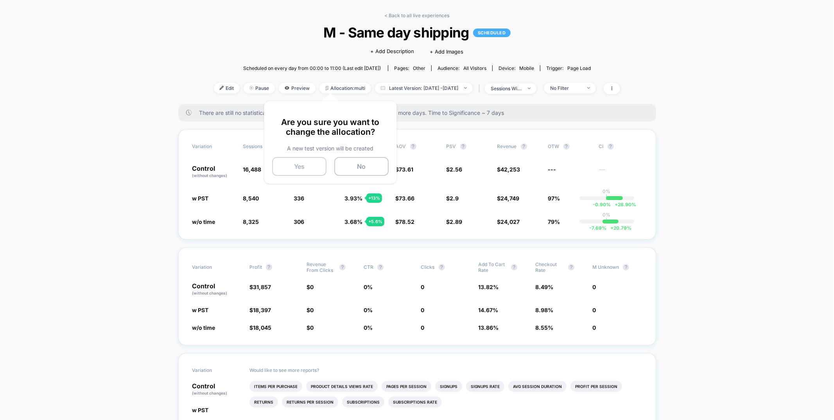
click at [316, 167] on button "Yes" at bounding box center [299, 166] width 54 height 19
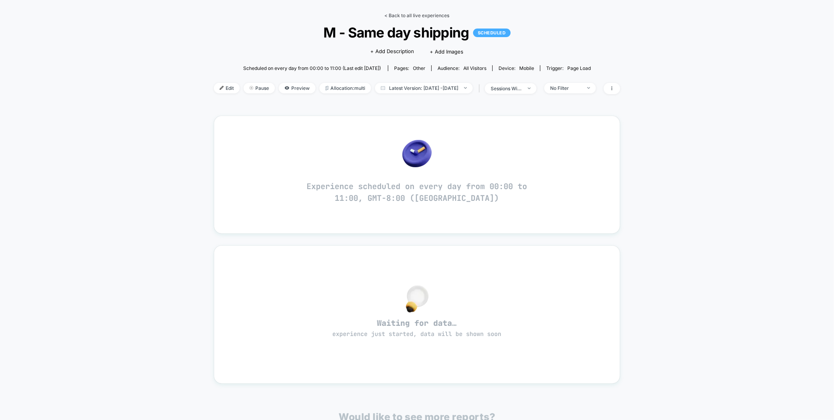
click at [400, 17] on link "< Back to all live experiences" at bounding box center [417, 16] width 65 height 6
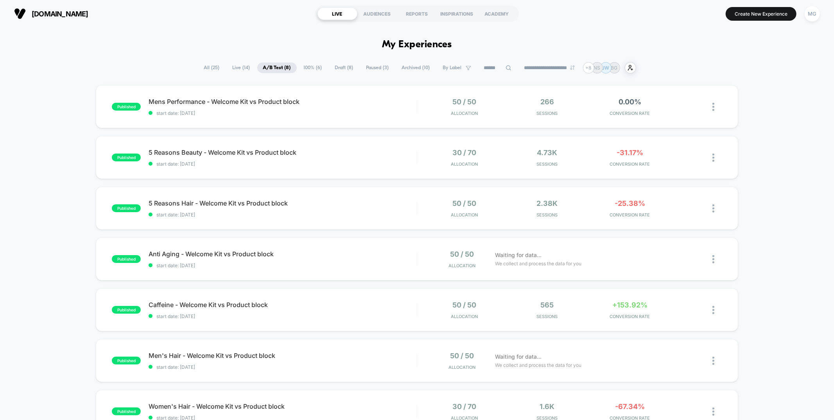
click at [304, 67] on span "100% ( 6 )" at bounding box center [313, 68] width 30 height 11
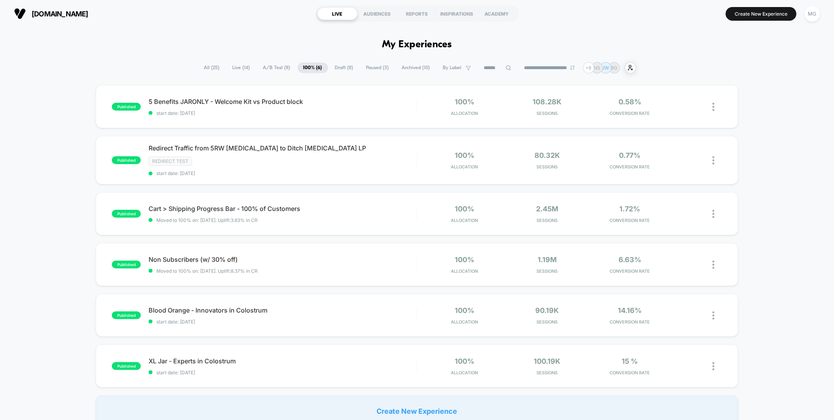
scroll to position [2, 0]
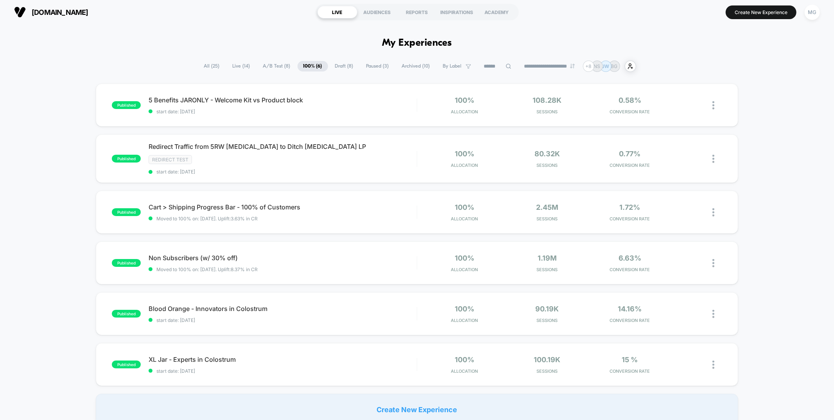
click at [280, 70] on span "A/B Test ( 8 )" at bounding box center [276, 66] width 39 height 11
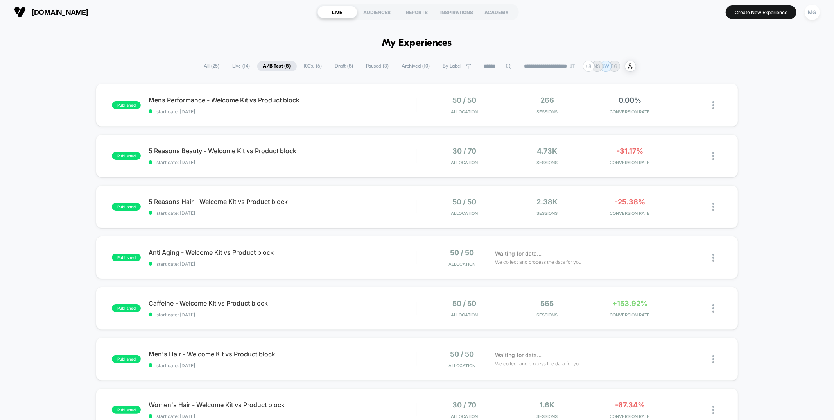
scroll to position [0, 0]
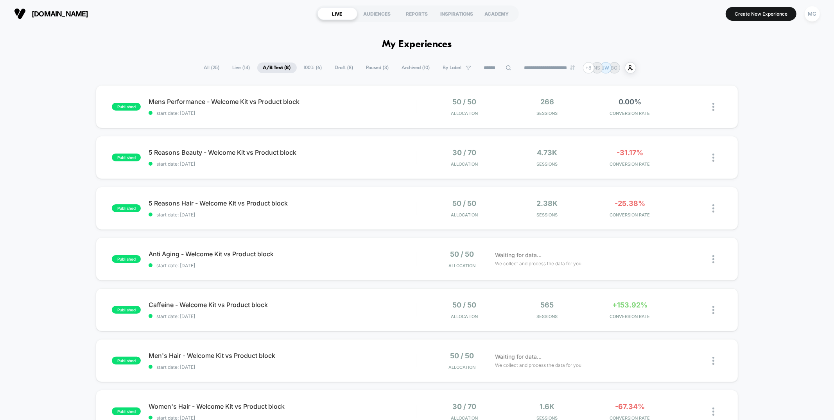
drag, startPoint x: 343, startPoint y: 66, endPoint x: 338, endPoint y: 62, distance: 6.9
click at [343, 66] on span "Draft ( 8 )" at bounding box center [344, 68] width 30 height 11
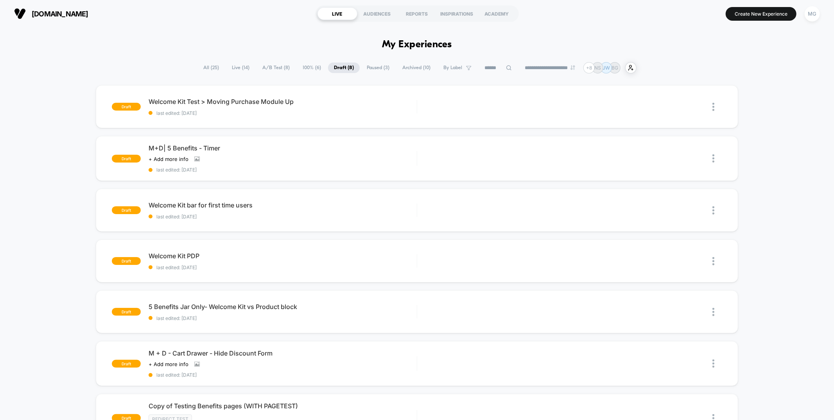
click at [230, 69] on span "Live ( 14 )" at bounding box center [240, 68] width 29 height 11
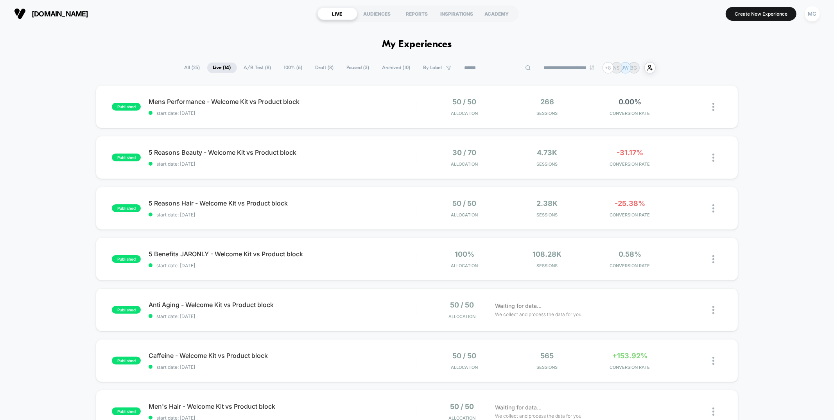
click at [480, 67] on input at bounding box center [498, 67] width 78 height 9
click at [484, 66] on input "*******" at bounding box center [495, 67] width 78 height 9
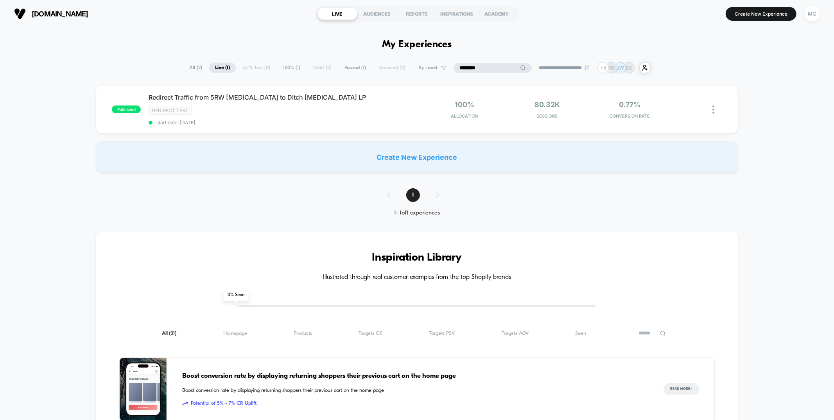
type input "********"
click at [358, 68] on span "Paused ( 1 )" at bounding box center [374, 68] width 33 height 11
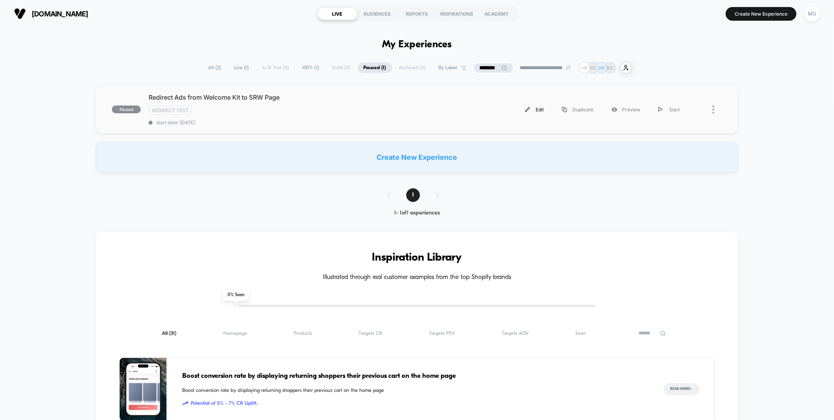
click at [534, 111] on div "Edit" at bounding box center [534, 110] width 37 height 18
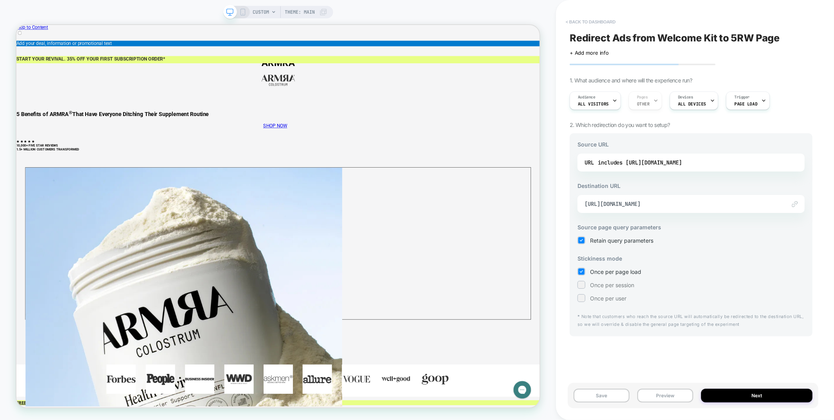
click at [601, 22] on button "< back to dashboard" at bounding box center [590, 22] width 57 height 13
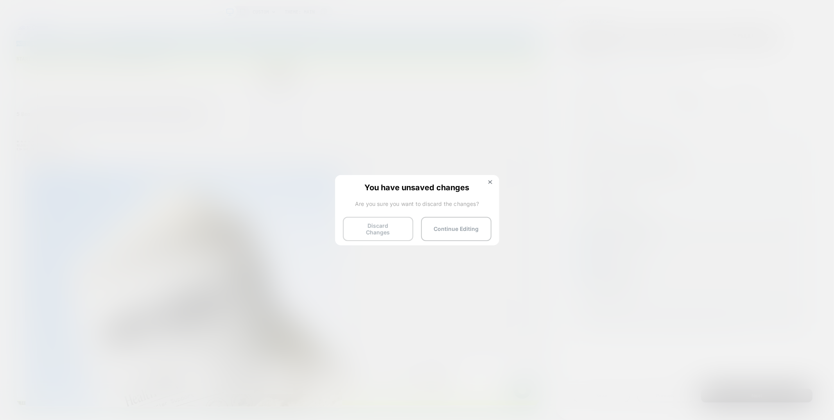
click at [365, 221] on button "Discard Changes" at bounding box center [378, 229] width 70 height 24
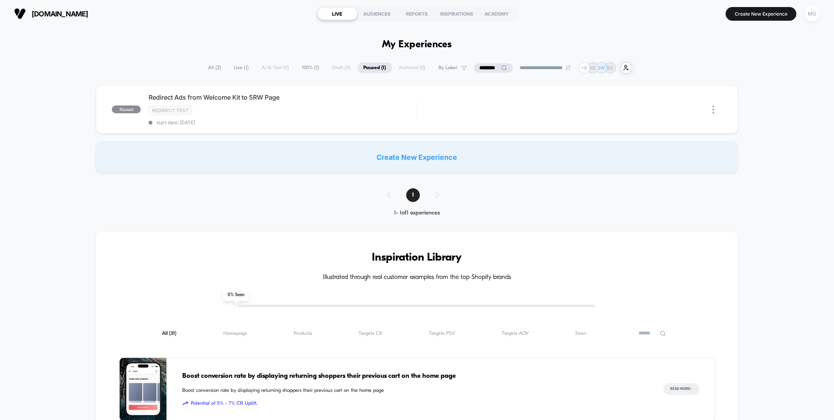
click at [811, 18] on div "MG" at bounding box center [812, 13] width 15 height 15
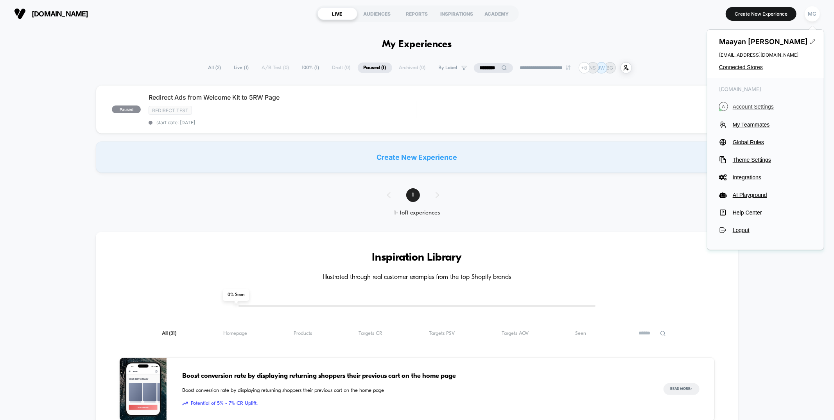
click at [746, 106] on span "Account Settings" at bounding box center [772, 107] width 79 height 6
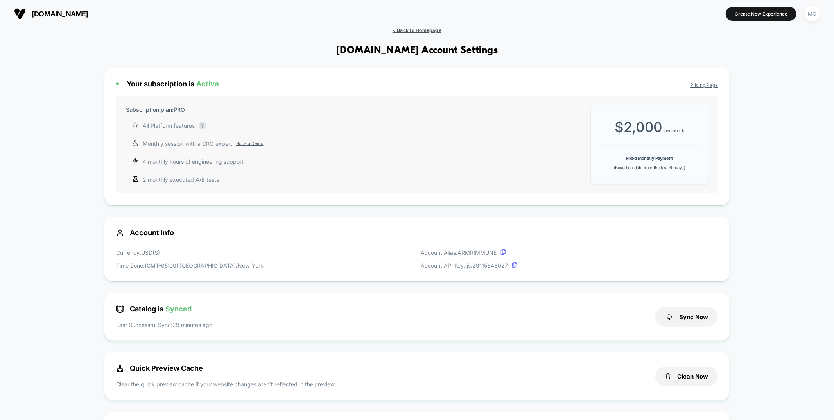
click at [438, 31] on span "< Back to Homepage" at bounding box center [417, 30] width 49 height 6
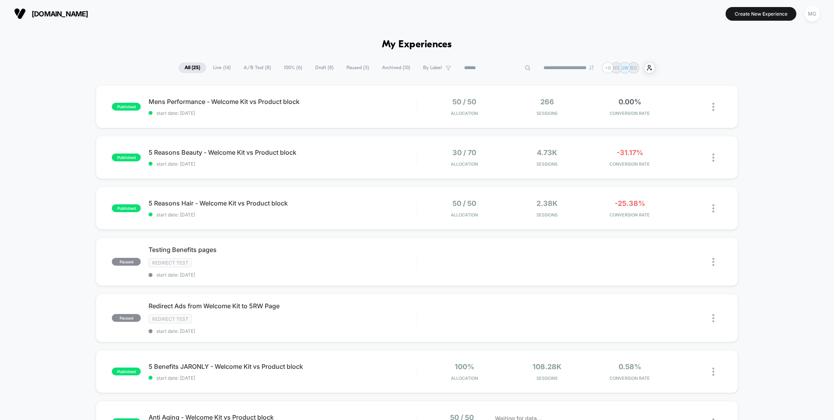
click at [490, 67] on input at bounding box center [497, 67] width 78 height 9
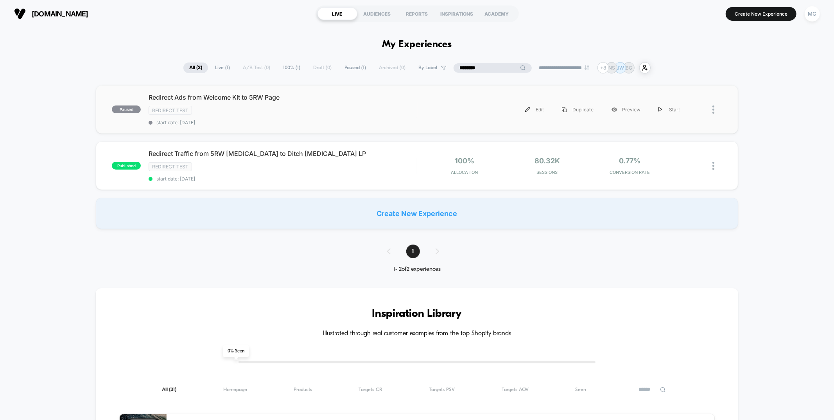
type input "********"
click at [409, 110] on div "Redirect Test" at bounding box center [283, 110] width 268 height 9
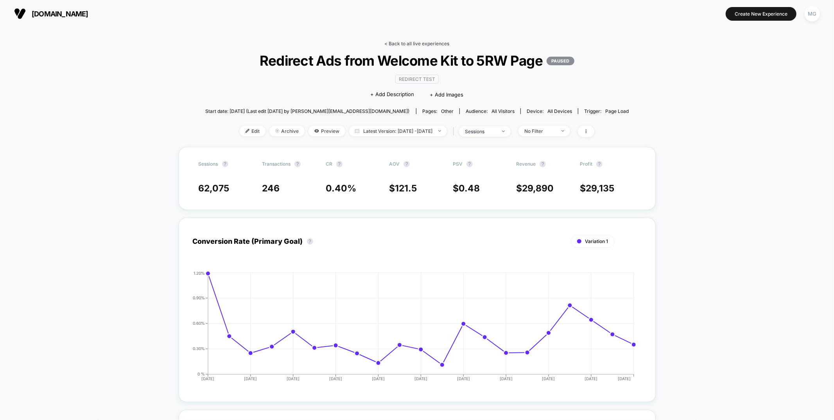
click at [408, 43] on link "< Back to all live experiences" at bounding box center [417, 44] width 65 height 6
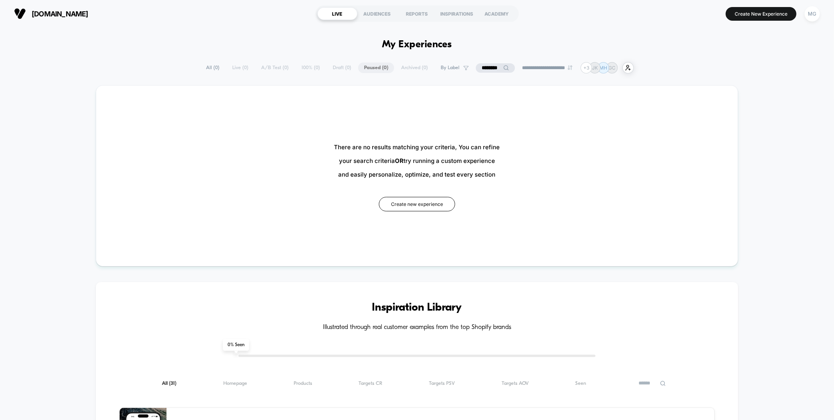
click at [503, 67] on icon at bounding box center [506, 68] width 6 height 6
click at [491, 67] on input "********" at bounding box center [495, 67] width 78 height 9
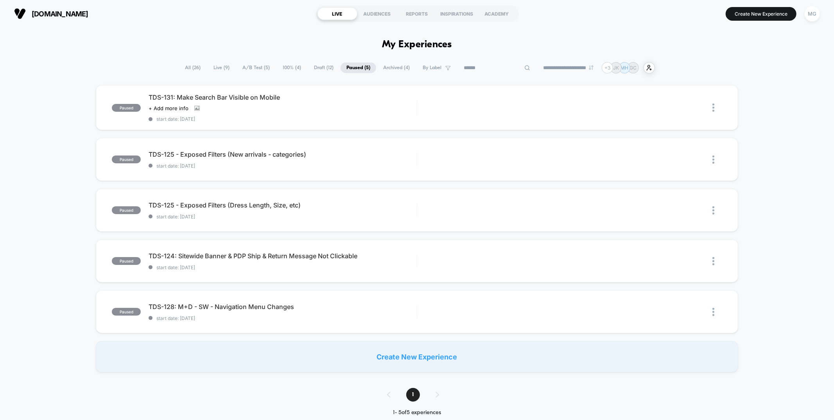
click at [280, 71] on span "100% ( 4 )" at bounding box center [292, 68] width 30 height 11
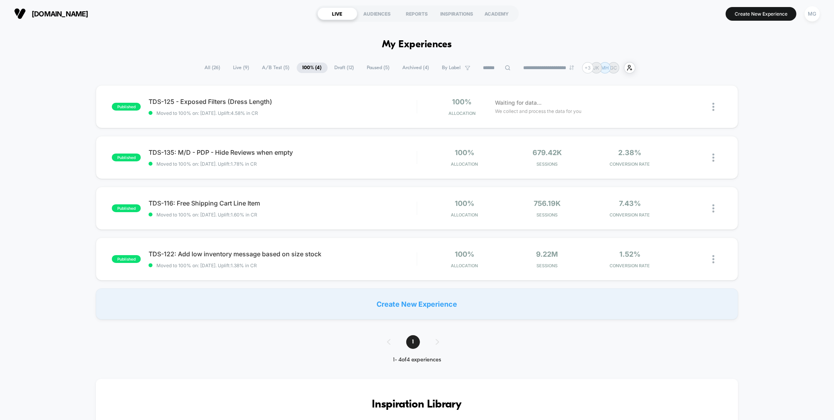
click at [280, 71] on span "A/B Test ( 5 )" at bounding box center [276, 68] width 39 height 11
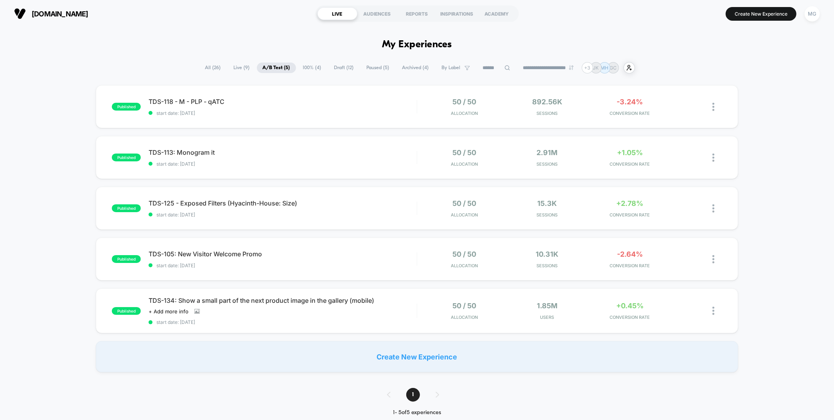
click at [292, 70] on div "**********" at bounding box center [417, 67] width 436 height 11
click at [297, 70] on span "100% ( 4 )" at bounding box center [312, 68] width 30 height 11
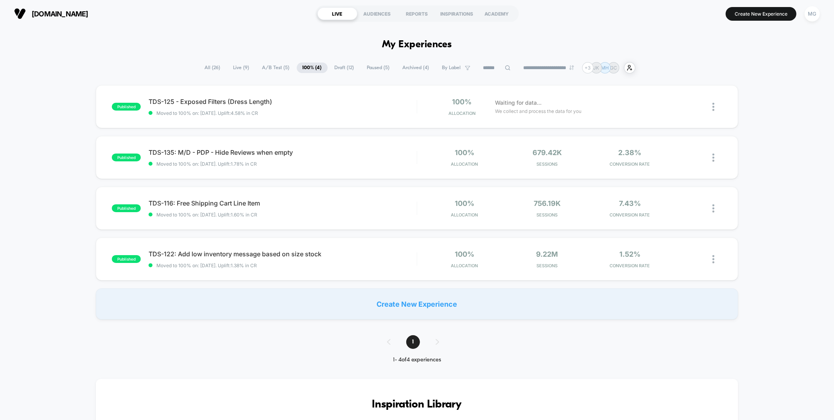
click at [334, 65] on span "Draft ( 12 )" at bounding box center [344, 68] width 31 height 11
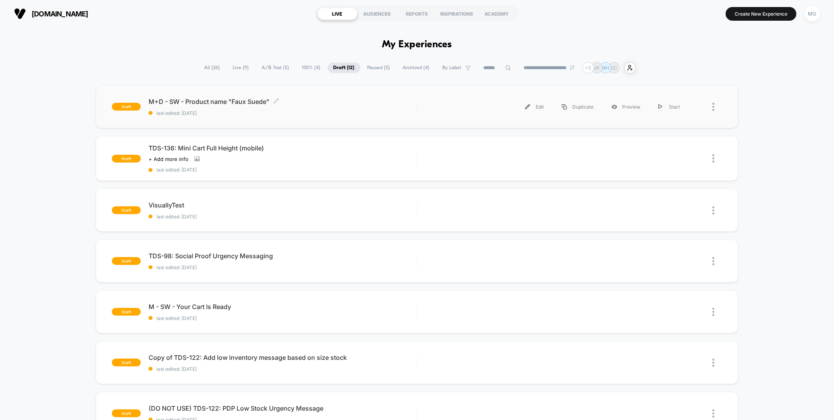
click at [321, 103] on span "M+D - SW - Product name "Faux Suede" Click to edit experience details" at bounding box center [283, 102] width 268 height 8
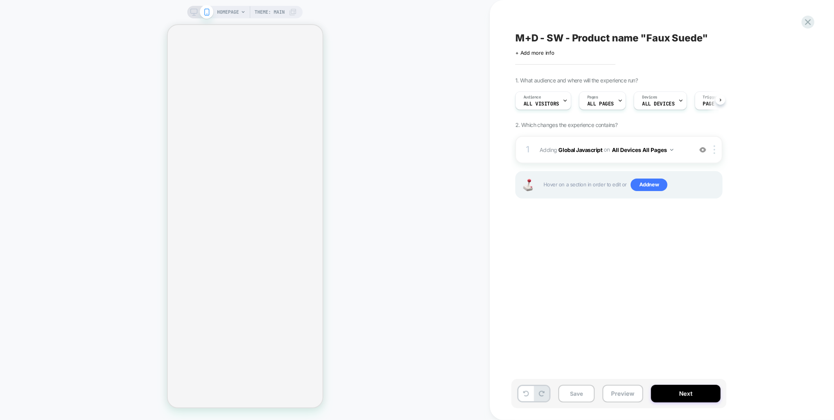
scroll to position [0, 0]
click at [702, 391] on button "Next" at bounding box center [686, 394] width 70 height 18
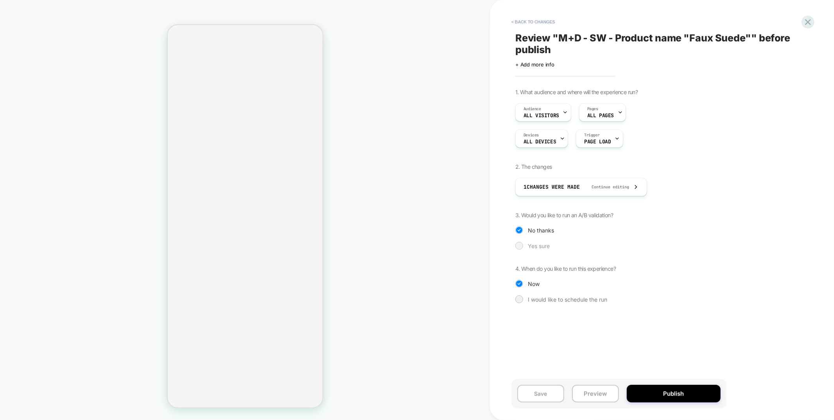
click at [519, 244] on div at bounding box center [519, 246] width 6 height 6
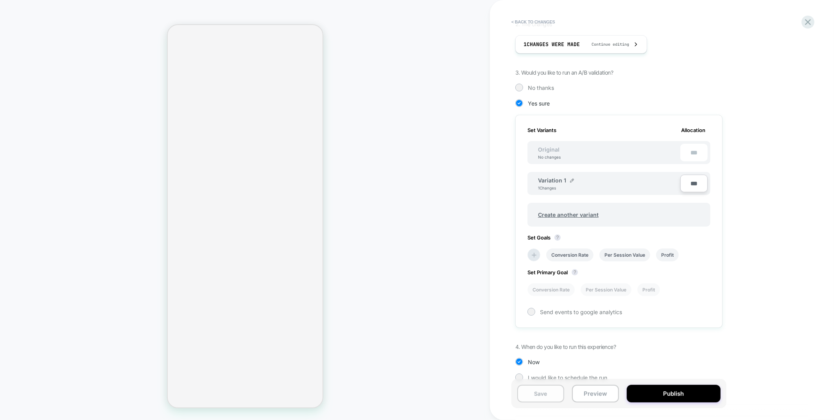
scroll to position [151, 0]
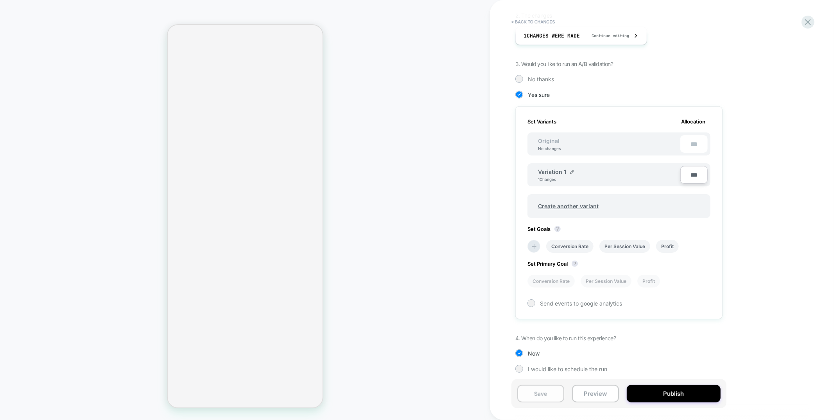
click at [552, 391] on button "Save" at bounding box center [540, 394] width 47 height 18
click at [807, 25] on icon at bounding box center [808, 22] width 11 height 11
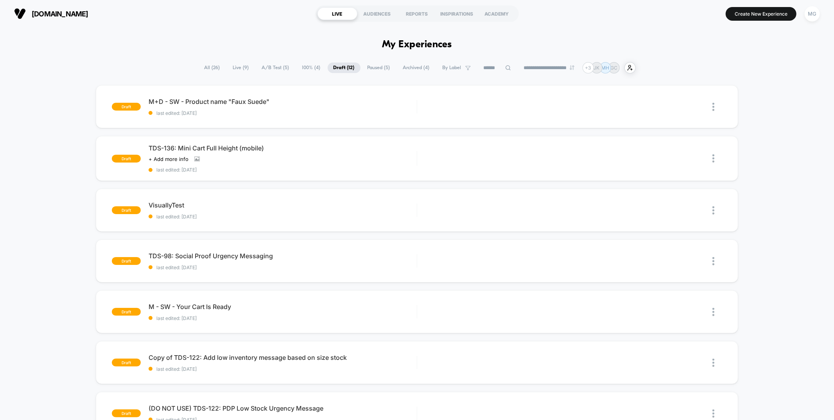
click at [265, 66] on span "A/B Test ( 5 )" at bounding box center [275, 68] width 39 height 11
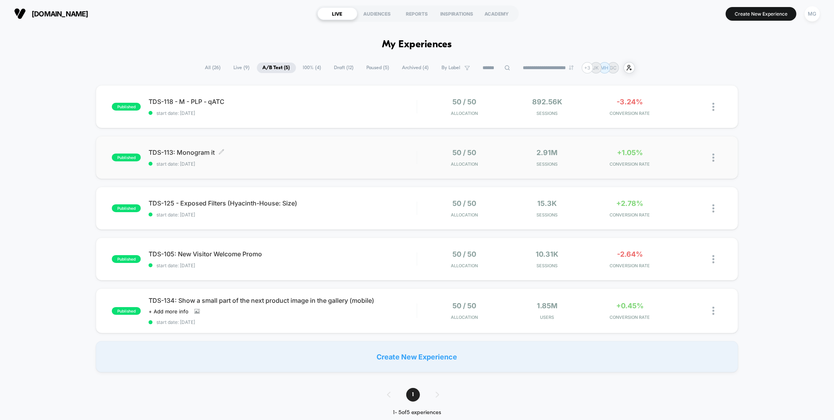
click at [341, 164] on span "start date: [DATE]" at bounding box center [283, 164] width 268 height 6
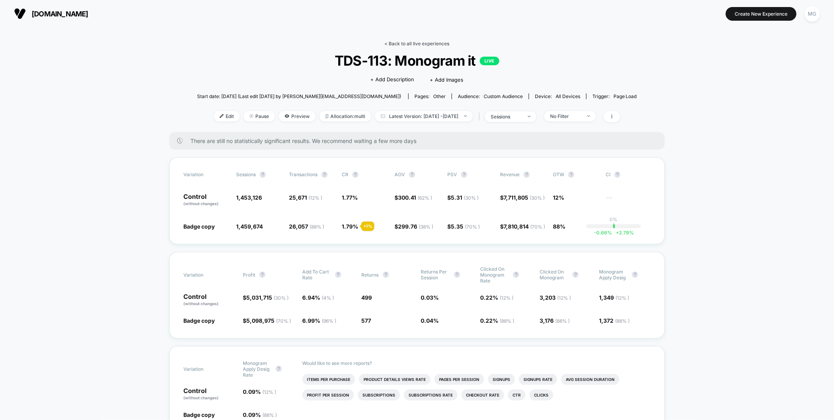
click at [430, 41] on link "< Back to all live experiences" at bounding box center [417, 44] width 65 height 6
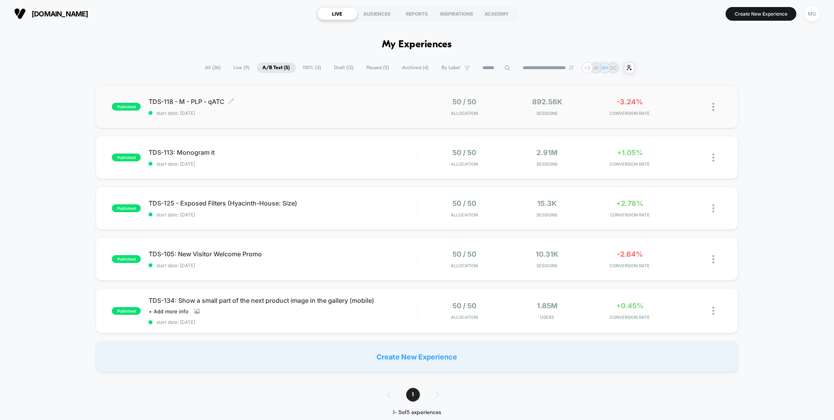
click at [315, 110] on span "start date: 9/16/2025" at bounding box center [283, 113] width 268 height 6
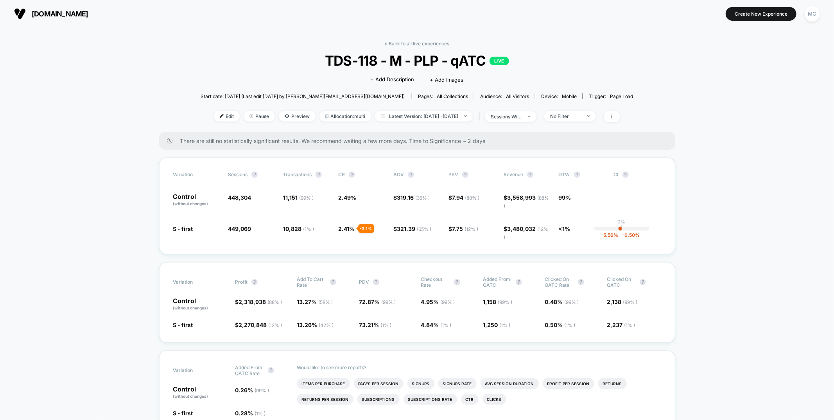
click at [410, 43] on link "< Back to all live experiences" at bounding box center [417, 44] width 65 height 6
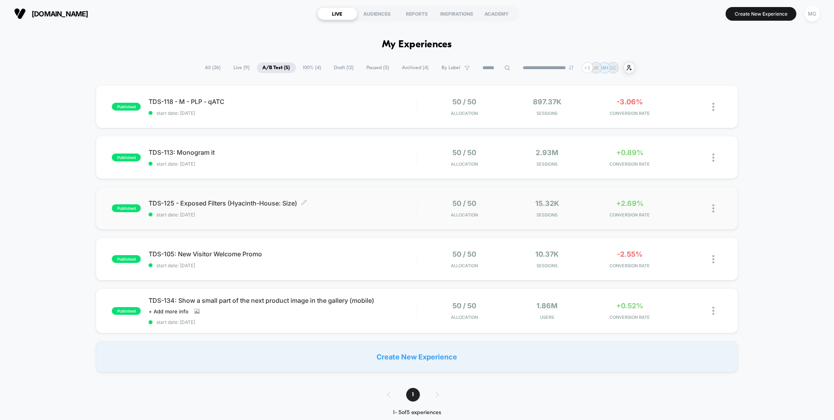
click at [354, 207] on div "TDS-125 - Exposed Filters (Hyacinth-House: Size) Click to edit experience detai…" at bounding box center [283, 208] width 268 height 18
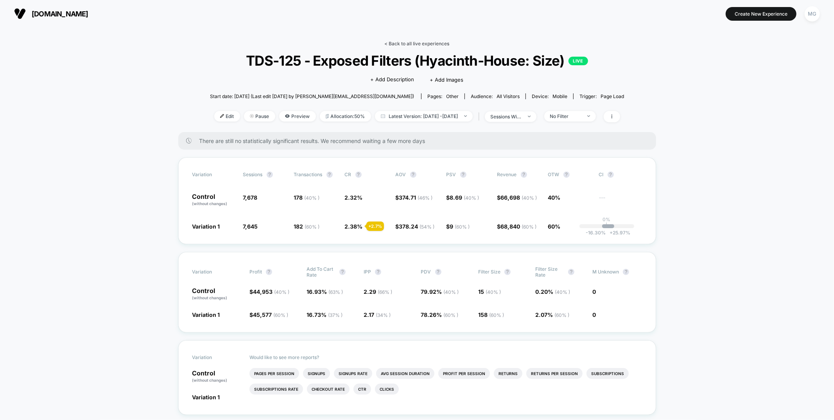
click at [406, 43] on link "< Back to all live experiences" at bounding box center [417, 44] width 65 height 6
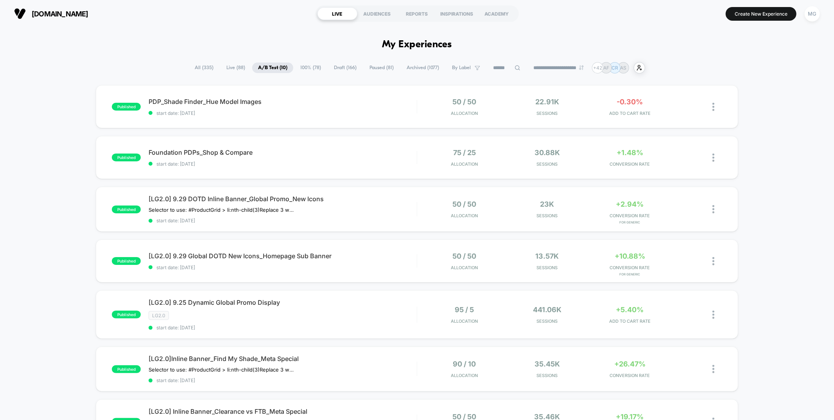
click at [342, 69] on span "Draft ( 166 )" at bounding box center [345, 68] width 34 height 11
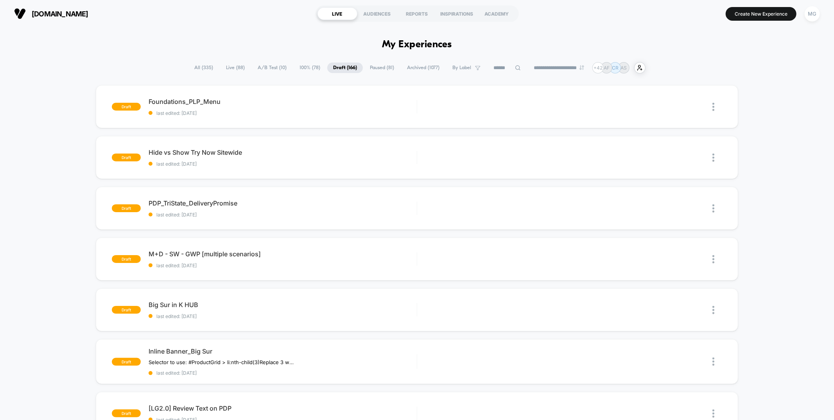
click at [490, 69] on input at bounding box center [507, 67] width 39 height 9
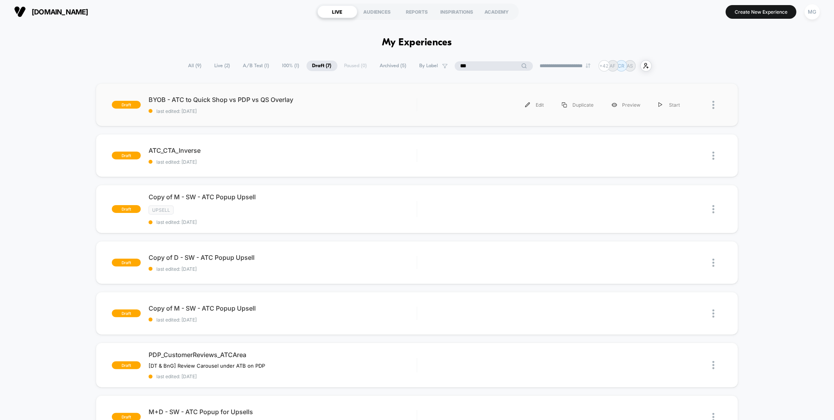
scroll to position [1, 0]
type input "***"
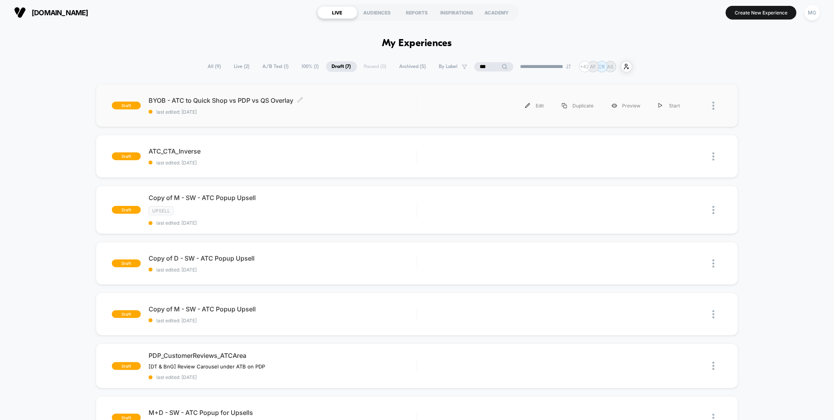
click at [268, 113] on span "last edited: [DATE]" at bounding box center [283, 112] width 268 height 6
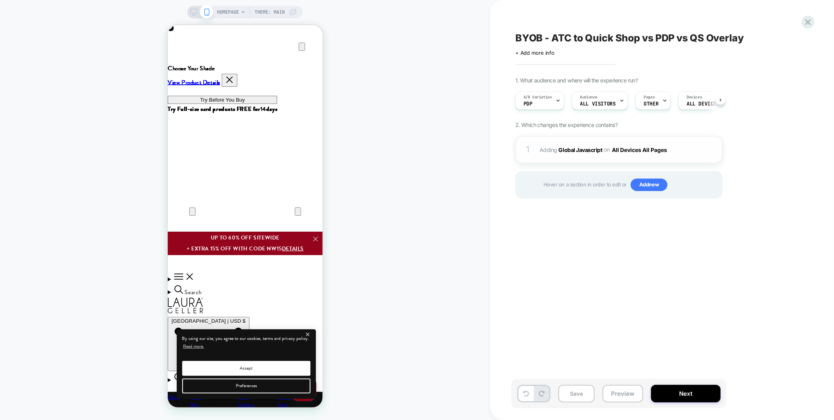
click at [632, 155] on div "1 Adding Global Javascript on All Devices All Pages Add Before Add After Target…" at bounding box center [619, 149] width 207 height 27
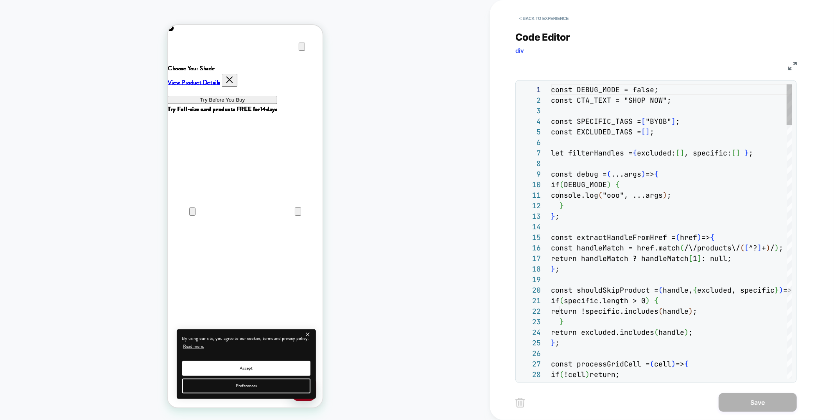
scroll to position [106, 0]
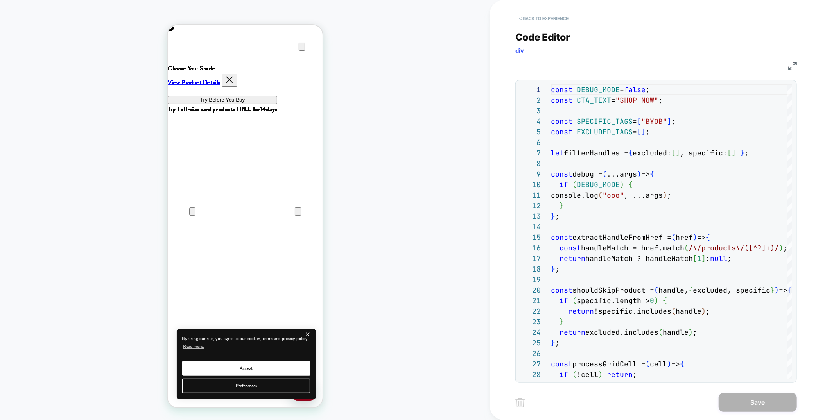
click at [552, 16] on button "< Back to experience" at bounding box center [544, 18] width 57 height 13
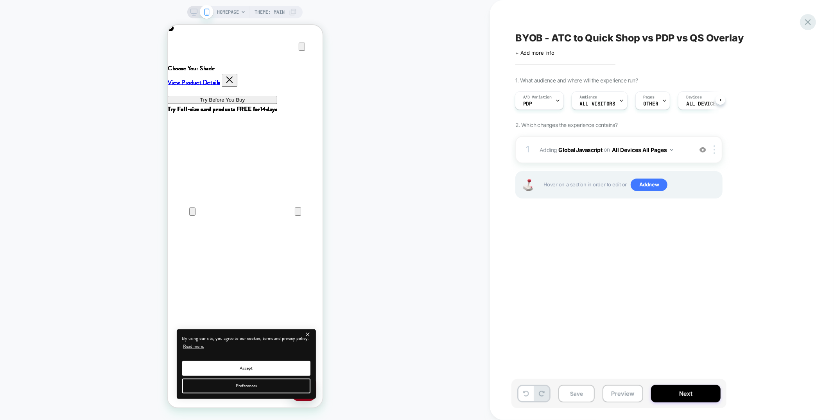
scroll to position [0, 0]
click at [810, 20] on icon at bounding box center [808, 22] width 11 height 11
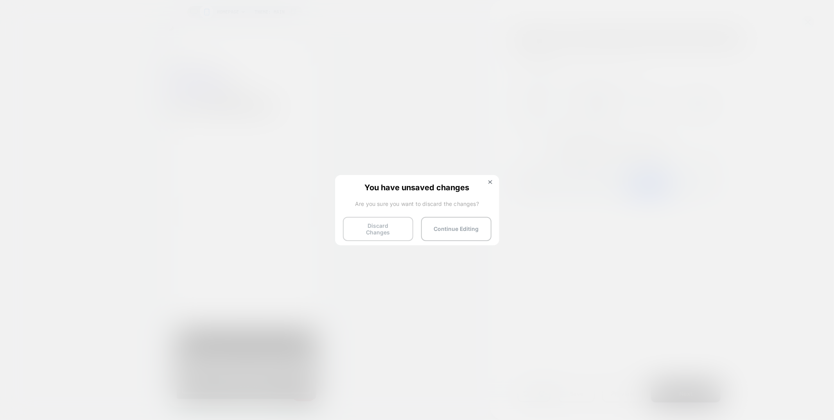
click at [360, 225] on button "Discard Changes" at bounding box center [378, 229] width 70 height 24
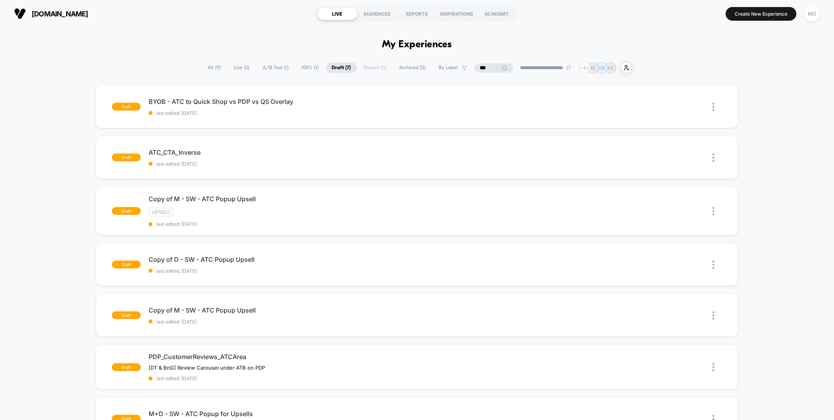
click at [478, 69] on input "***" at bounding box center [493, 67] width 39 height 9
click at [255, 68] on span "A/B Test ( 1 )" at bounding box center [256, 68] width 38 height 11
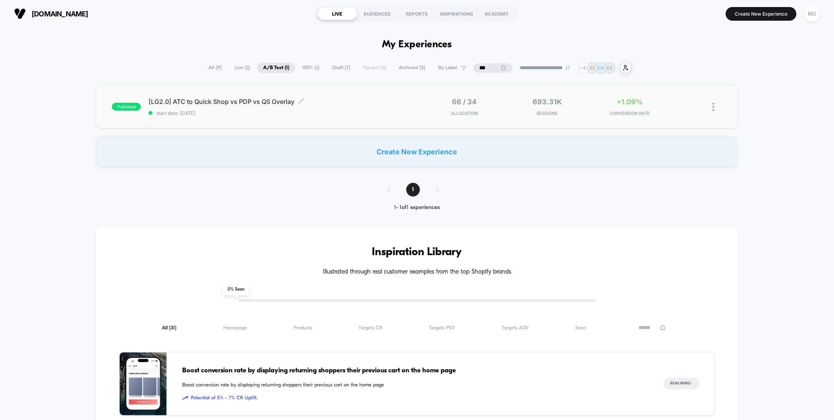
click at [365, 114] on span "start date: [DATE]" at bounding box center [283, 113] width 268 height 6
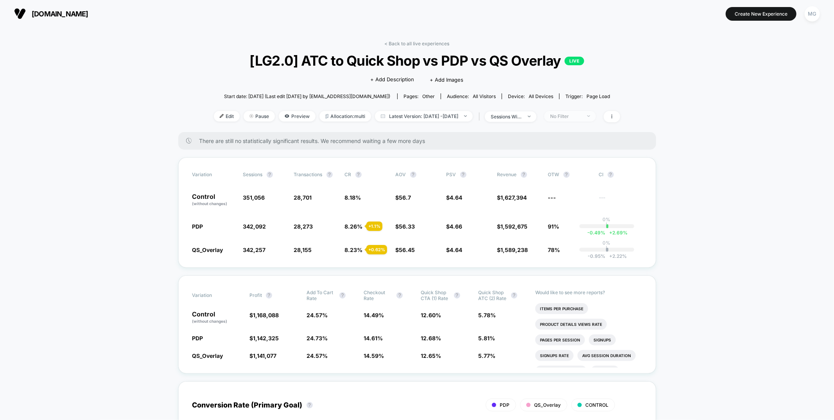
click at [582, 117] on div "No Filter" at bounding box center [565, 116] width 31 height 6
click at [580, 144] on span "Mobile Visitors" at bounding box center [579, 145] width 38 height 7
click at [570, 225] on button "Save" at bounding box center [583, 229] width 72 height 13
click at [582, 119] on div "Mobile" at bounding box center [565, 116] width 31 height 6
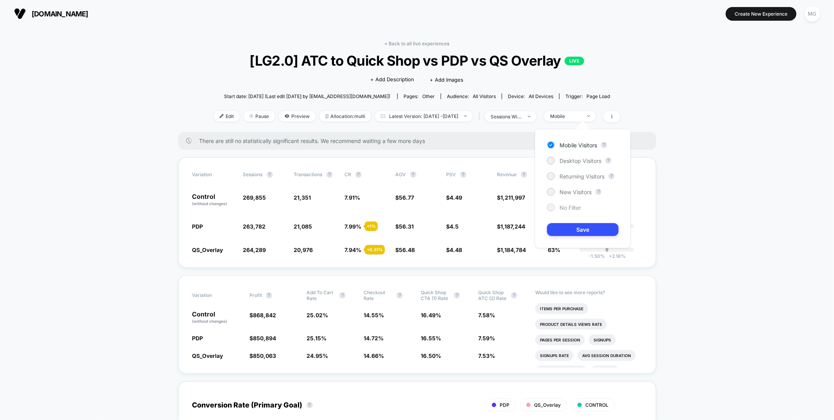
drag, startPoint x: 579, startPoint y: 192, endPoint x: 579, endPoint y: 208, distance: 16.0
click at [579, 192] on span "New Visitors" at bounding box center [576, 192] width 32 height 7
click at [572, 230] on button "Save" at bounding box center [583, 229] width 72 height 13
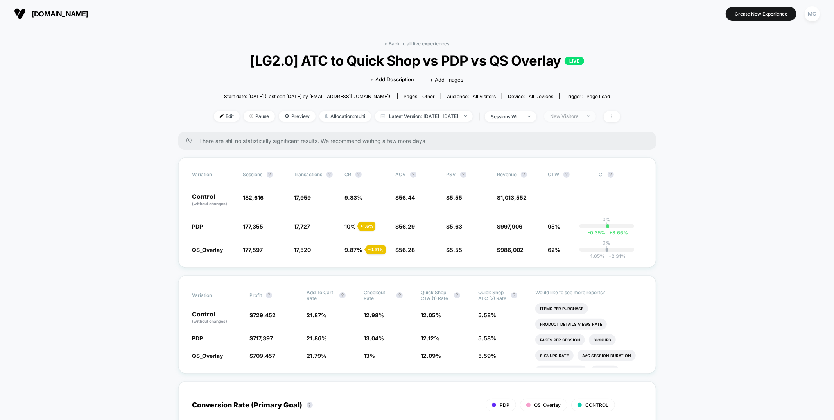
click at [588, 112] on span "New Visitors" at bounding box center [570, 116] width 52 height 11
click at [585, 178] on span "Returning Visitors" at bounding box center [582, 176] width 45 height 7
click at [574, 233] on button "Save" at bounding box center [583, 229] width 72 height 13
click at [582, 117] on div "Returning Visitors" at bounding box center [565, 116] width 31 height 6
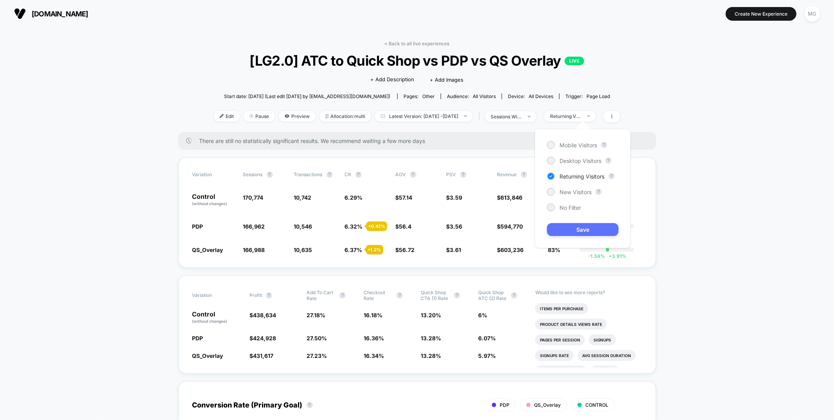
drag, startPoint x: 555, startPoint y: 209, endPoint x: 571, endPoint y: 232, distance: 28.4
click at [556, 209] on div "No Filter" at bounding box center [564, 208] width 34 height 8
click at [571, 232] on button "Save" at bounding box center [583, 229] width 72 height 13
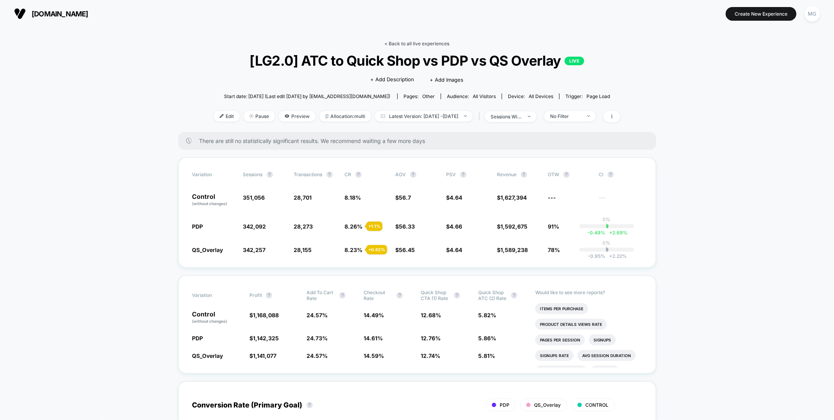
click at [440, 45] on link "< Back to all live experiences" at bounding box center [417, 44] width 65 height 6
